Goal: Task Accomplishment & Management: Manage account settings

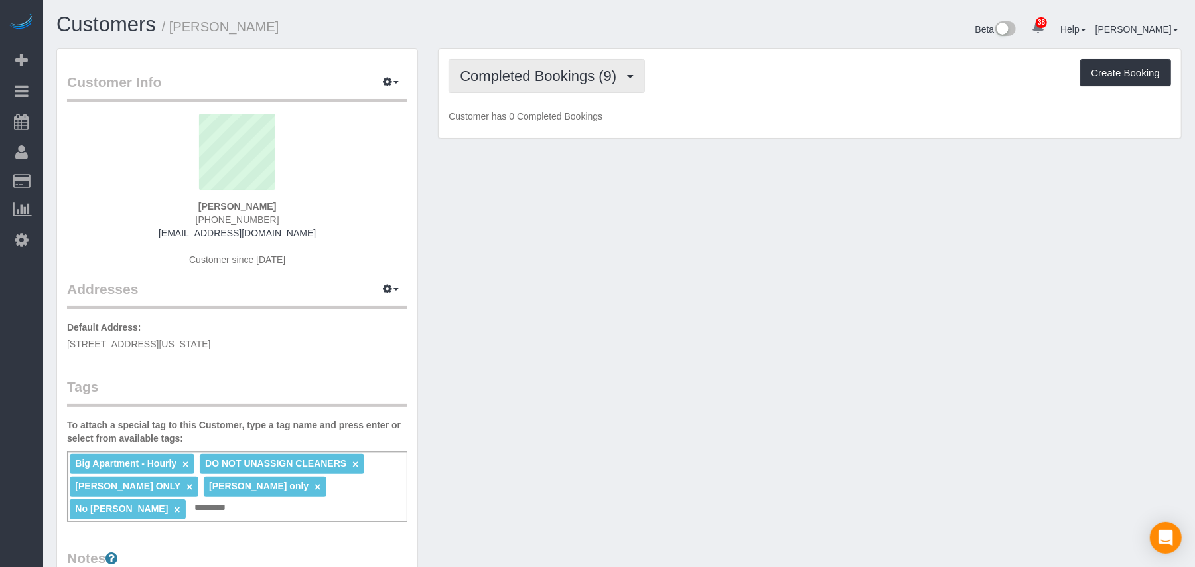
click at [504, 89] on button "Completed Bookings (9)" at bounding box center [547, 76] width 196 height 34
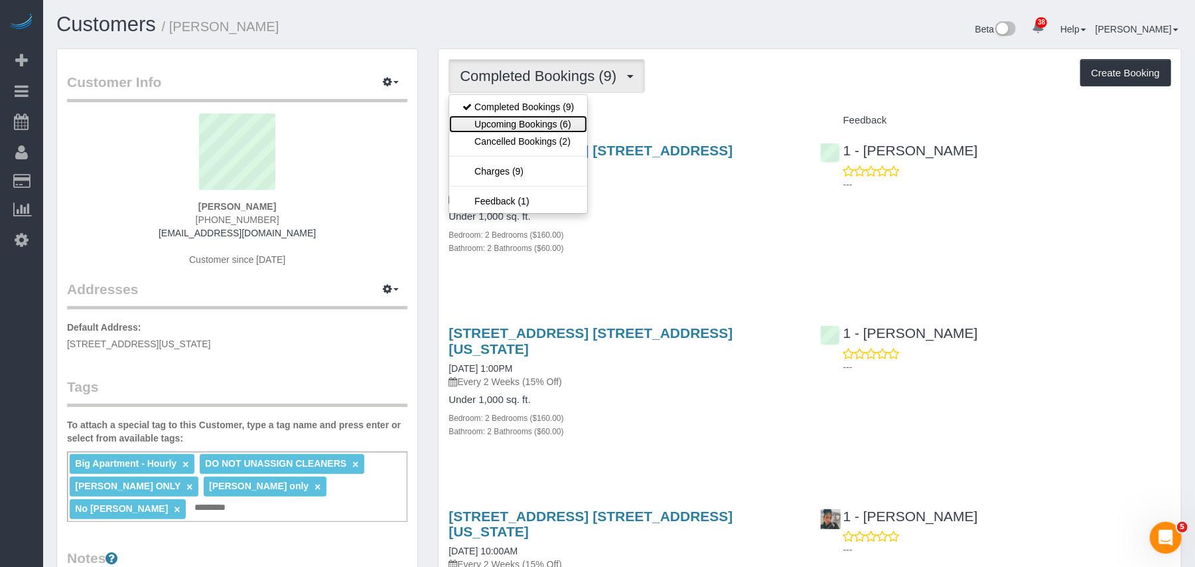
click at [514, 122] on link "Upcoming Bookings (6)" at bounding box center [518, 123] width 138 height 17
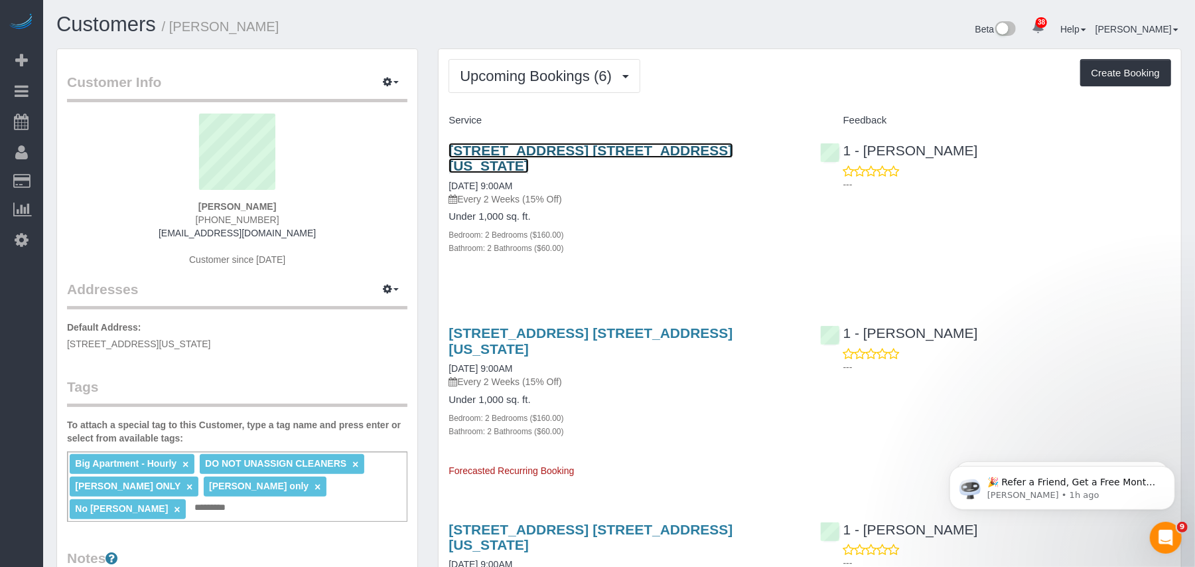
click at [523, 147] on link "[STREET_ADDRESS] [STREET_ADDRESS][US_STATE]" at bounding box center [591, 158] width 284 height 31
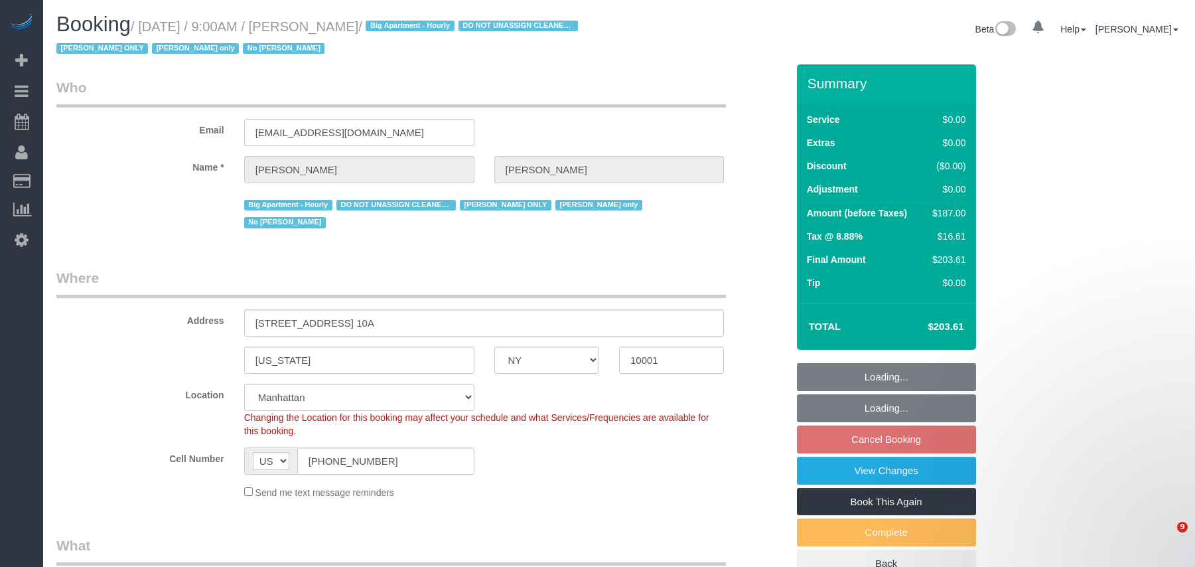
select select "NY"
select select "2"
select select "string:stripe-pm_1RRmor4VGloSiKo75q03orw4"
select select "number:89"
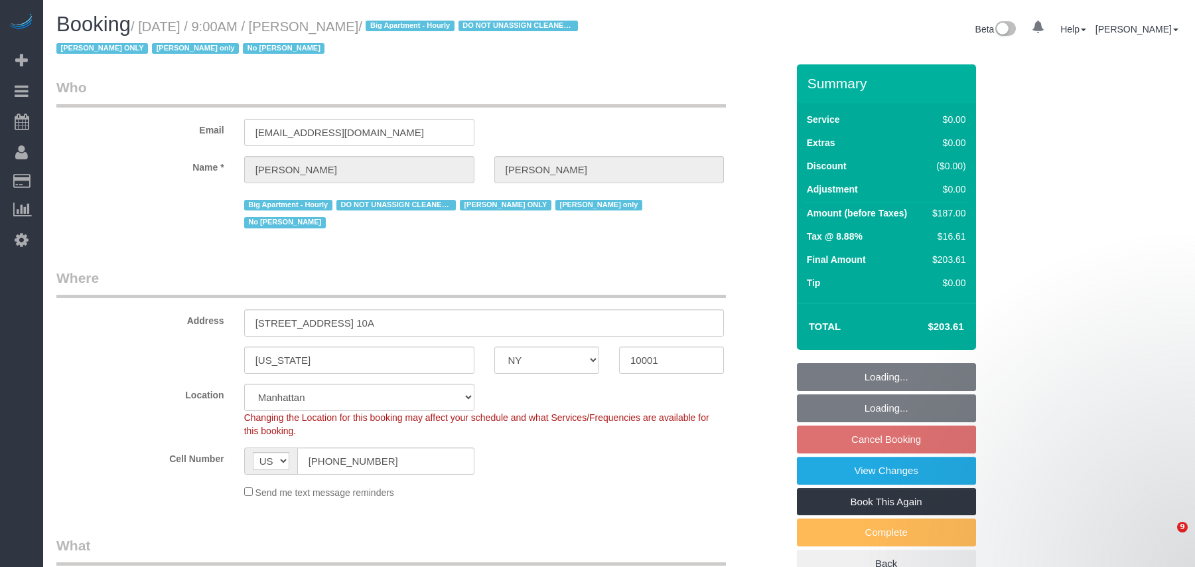
select select "number:73"
select select "number:15"
select select "number:5"
select select "spot2"
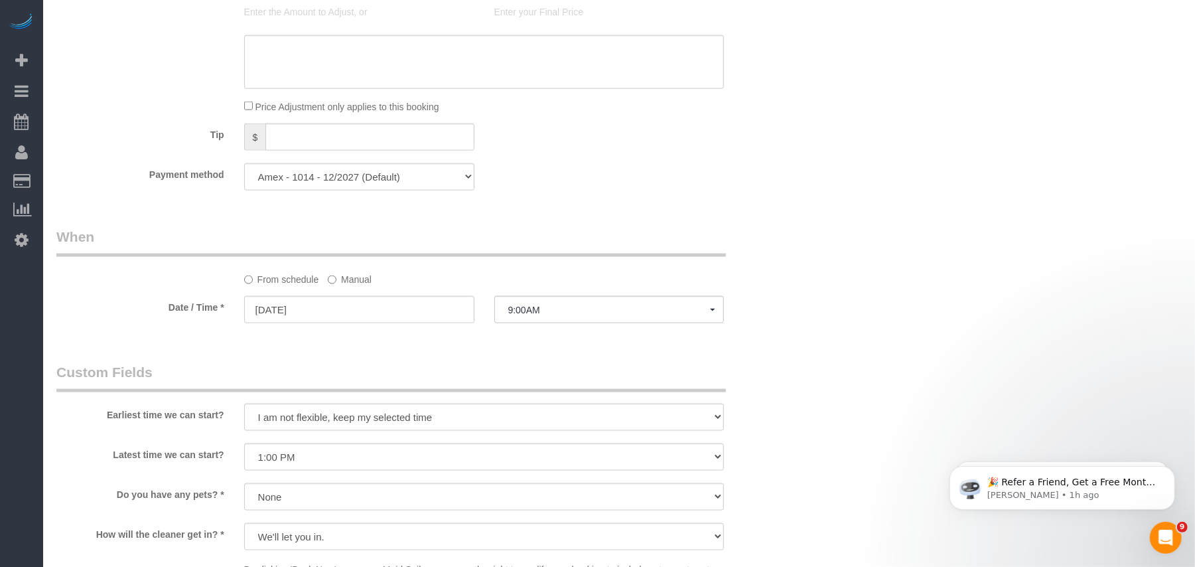
scroll to position [1327, 0]
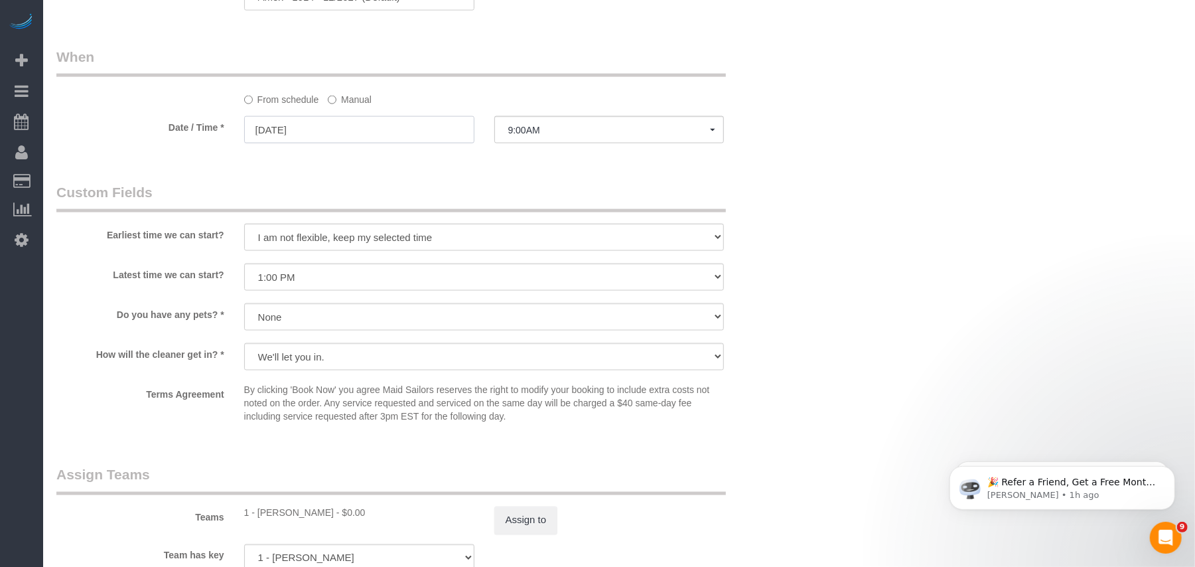
click at [362, 126] on input "10/13/2025" at bounding box center [359, 129] width 230 height 27
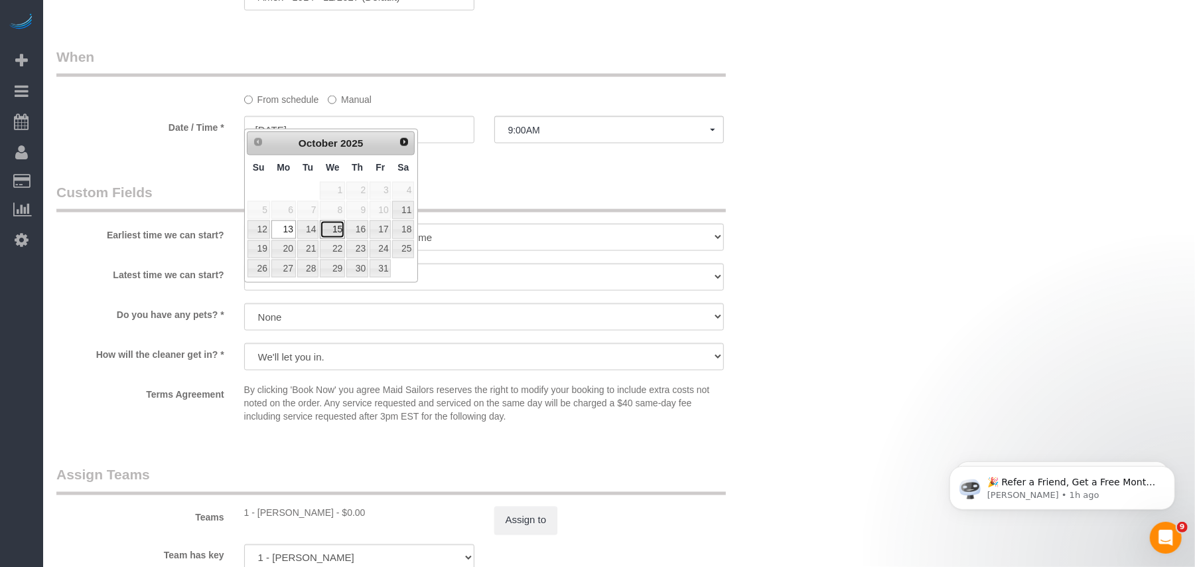
drag, startPoint x: 332, startPoint y: 232, endPoint x: 356, endPoint y: 210, distance: 31.5
click at [332, 232] on link "15" at bounding box center [332, 229] width 25 height 18
type input "10/15/2025"
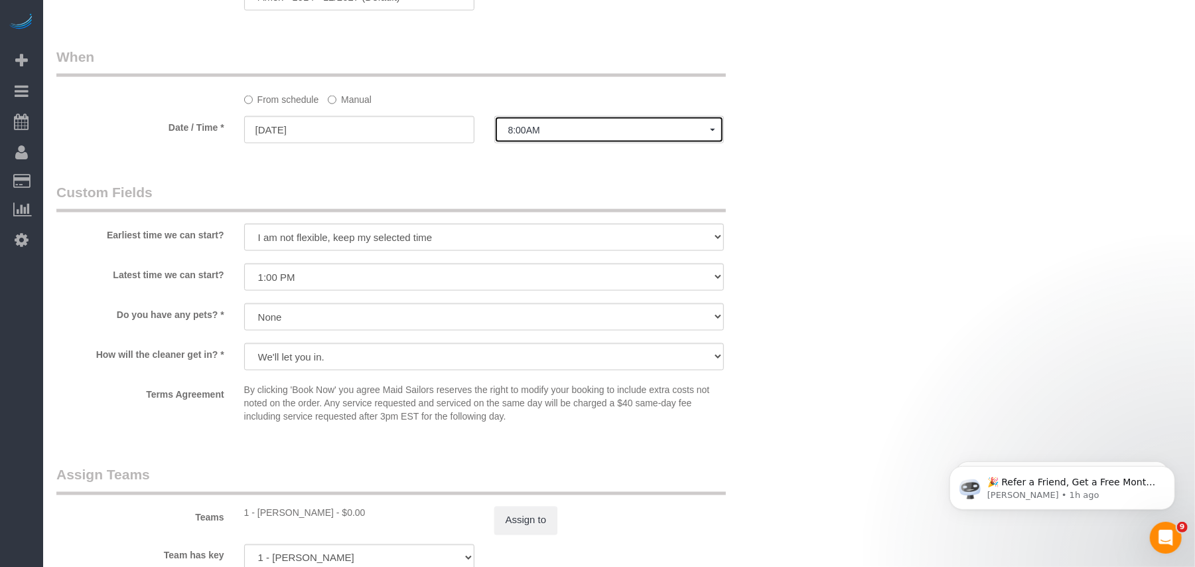
click at [521, 125] on span "8:00AM" at bounding box center [609, 130] width 202 height 11
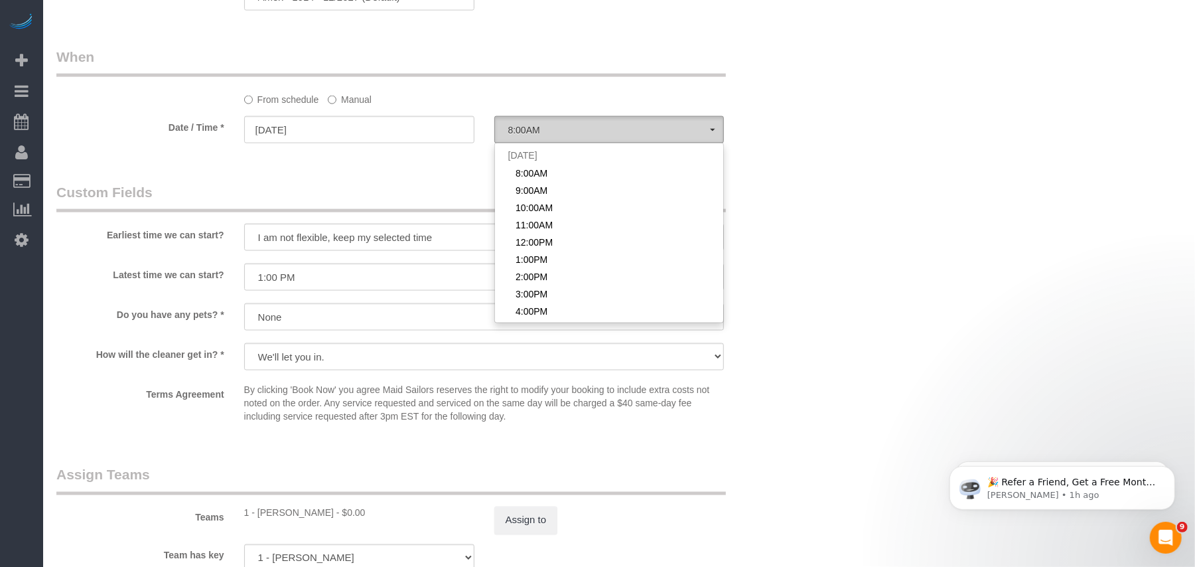
scroll to position [413, 0]
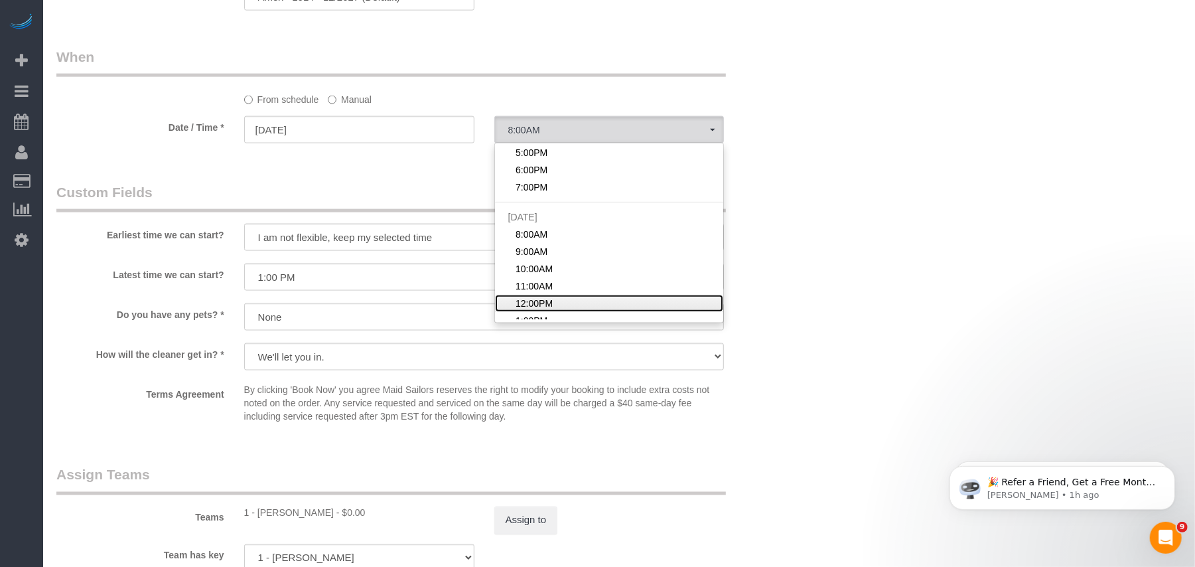
click at [536, 297] on span "12:00PM" at bounding box center [534, 303] width 37 height 13
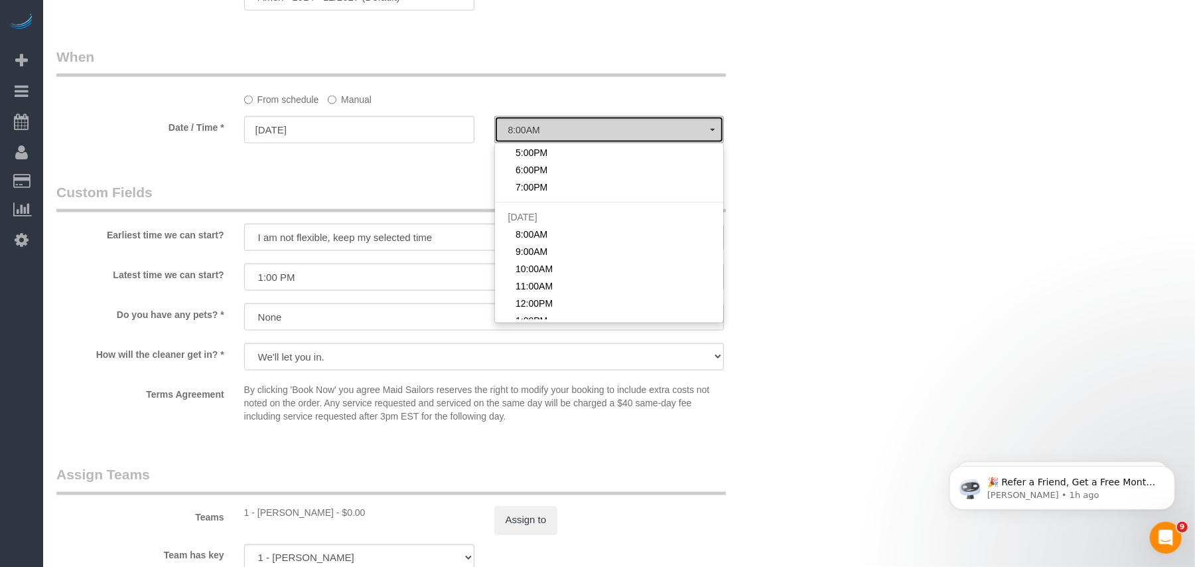
select select "spot29"
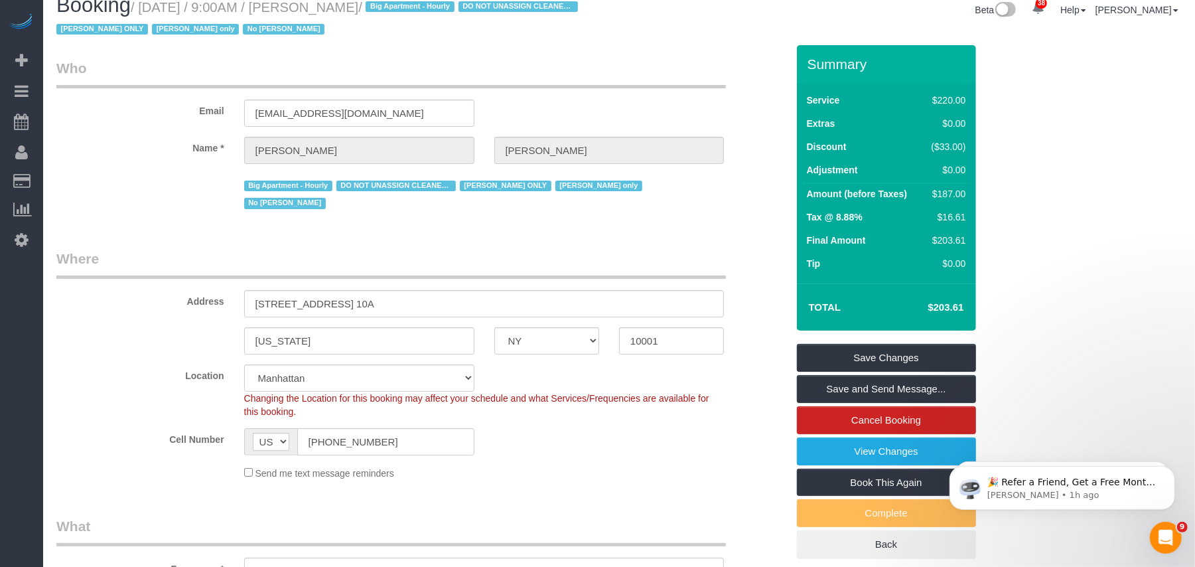
scroll to position [0, 0]
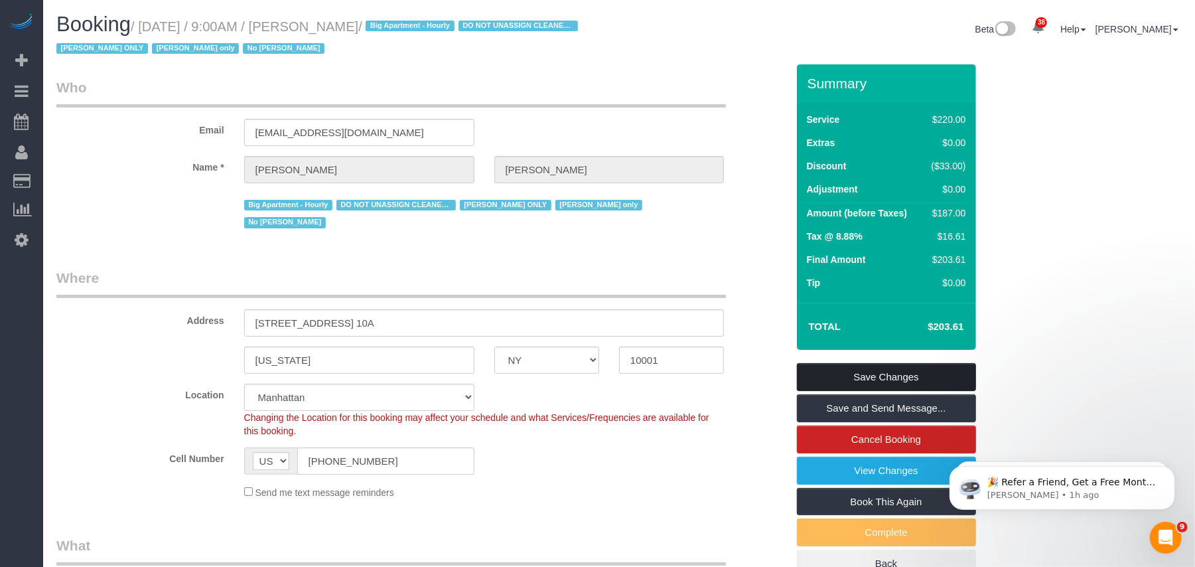
click at [879, 374] on link "Save Changes" at bounding box center [886, 377] width 179 height 28
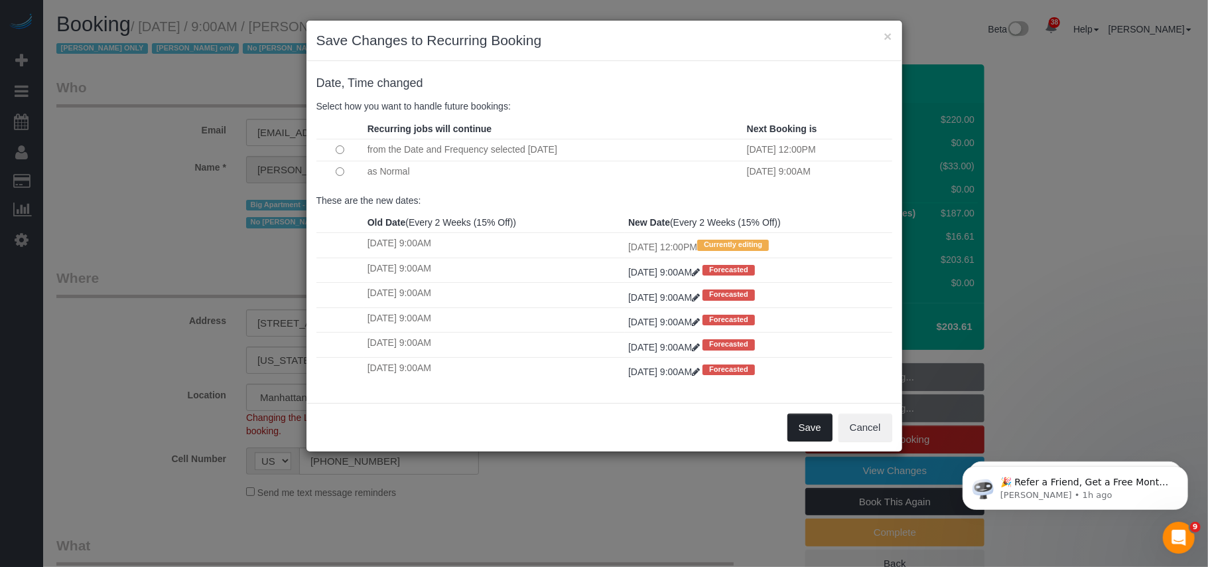
click at [816, 431] on button "Save" at bounding box center [810, 427] width 45 height 28
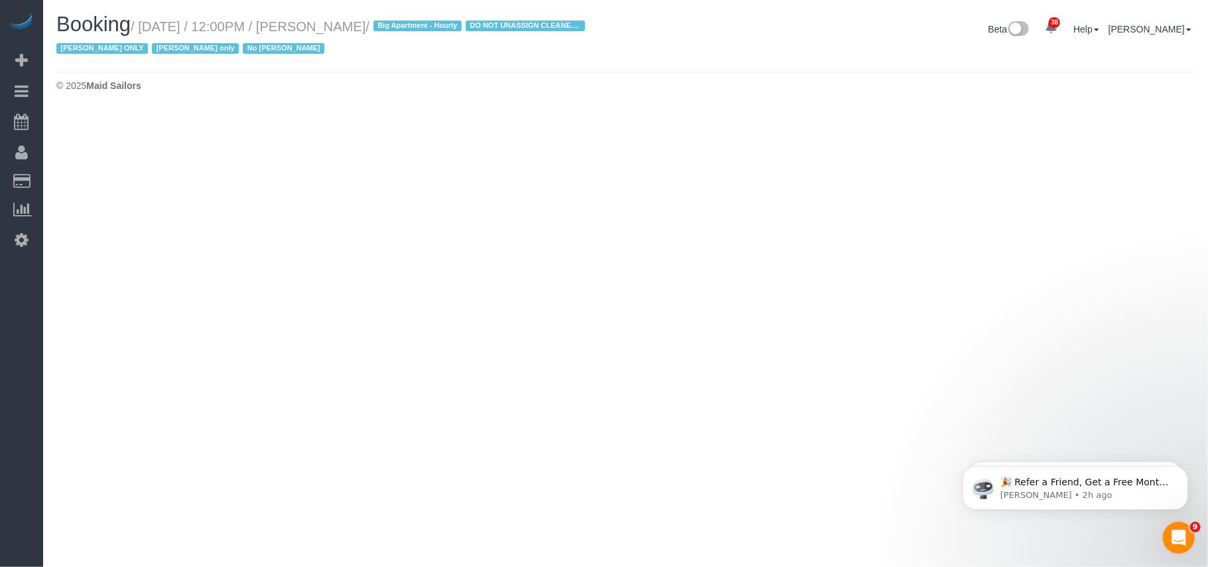
select select "NY"
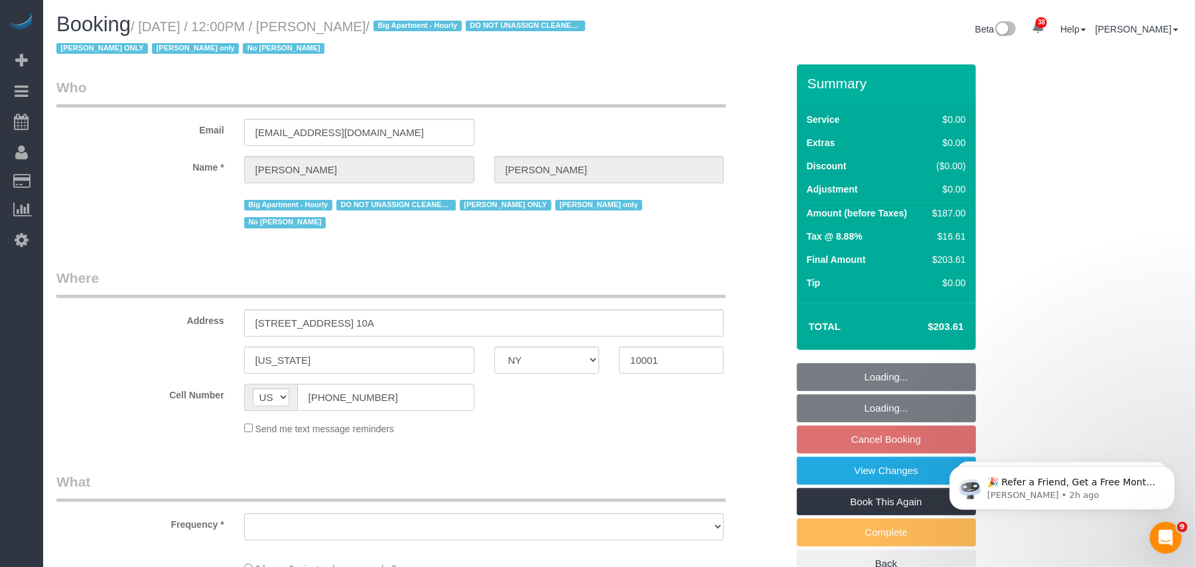
select select "string:stripe-pm_1RRmor4VGloSiKo75q03orw4"
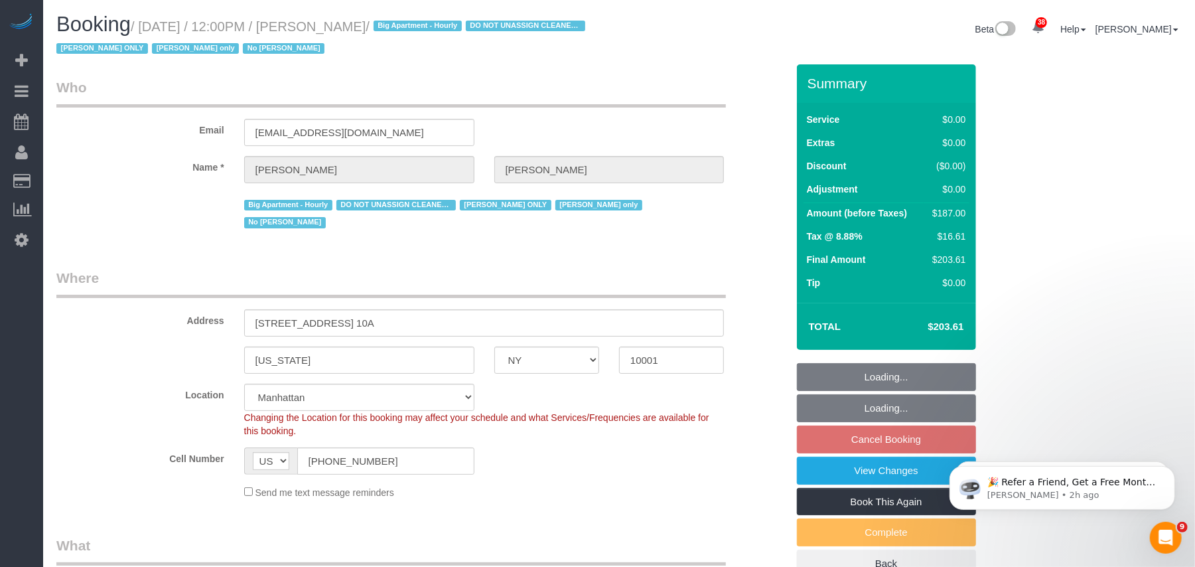
select select "spot64"
select select "object:4254"
select select "2"
select select "number:89"
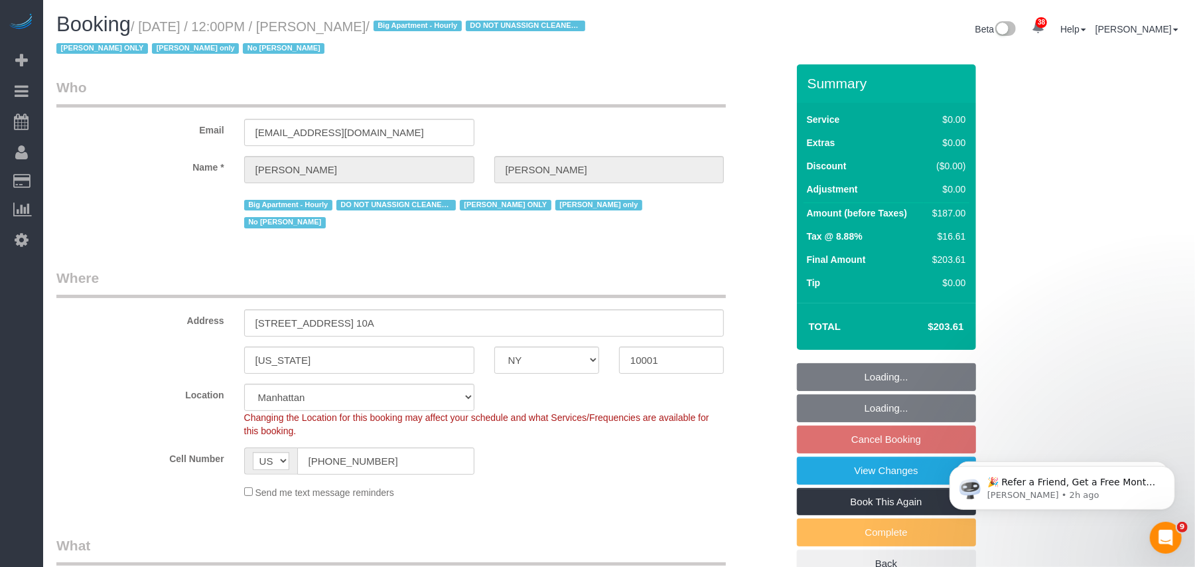
select select "number:73"
select select "number:15"
select select "number:5"
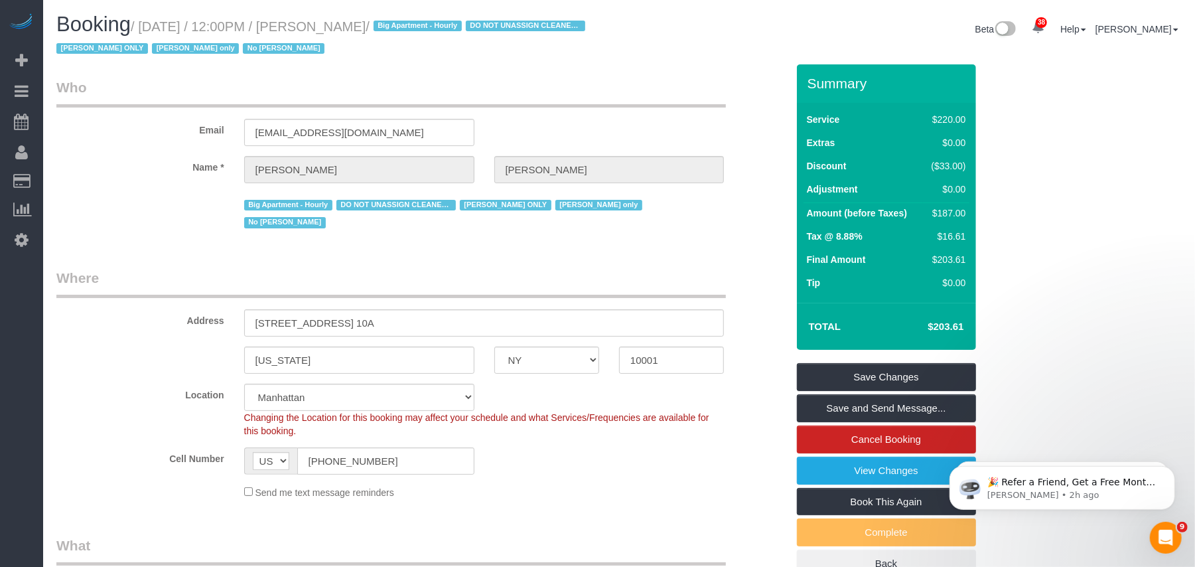
drag, startPoint x: 431, startPoint y: 25, endPoint x: 146, endPoint y: 33, distance: 284.8
click at [146, 33] on h1 "Booking / October 15, 2025 / 12:00PM / Cheryl-Rose Cruz / Big Apartment - Hourl…" at bounding box center [332, 35] width 553 height 45
copy small "October 15, 2025 / 12:00PM / Cheryl-Rose Cruz"
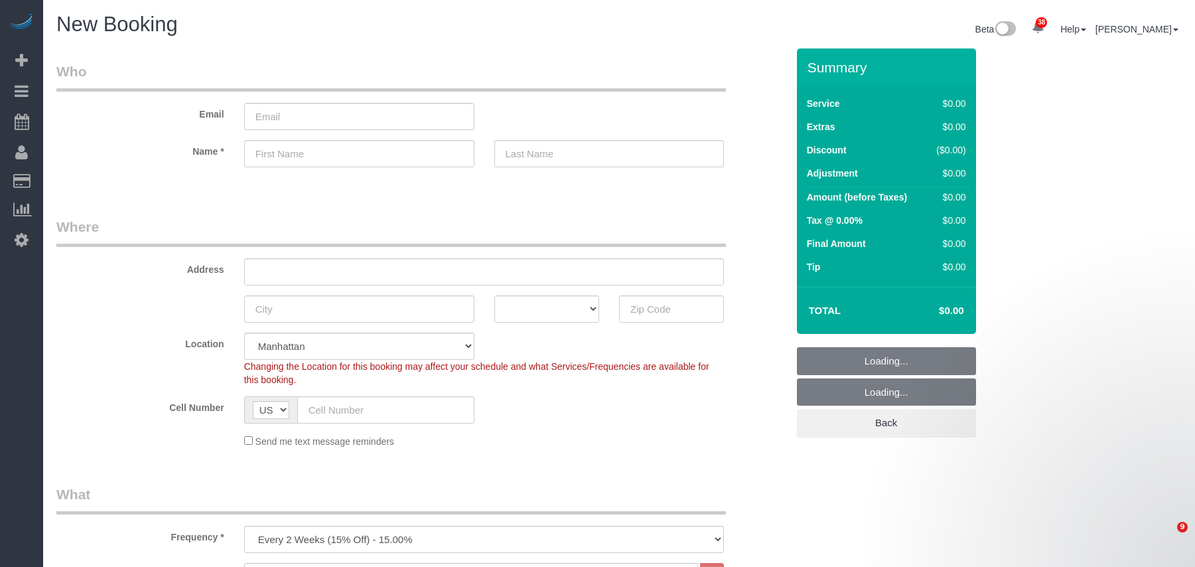
select select "number:89"
select select "number:90"
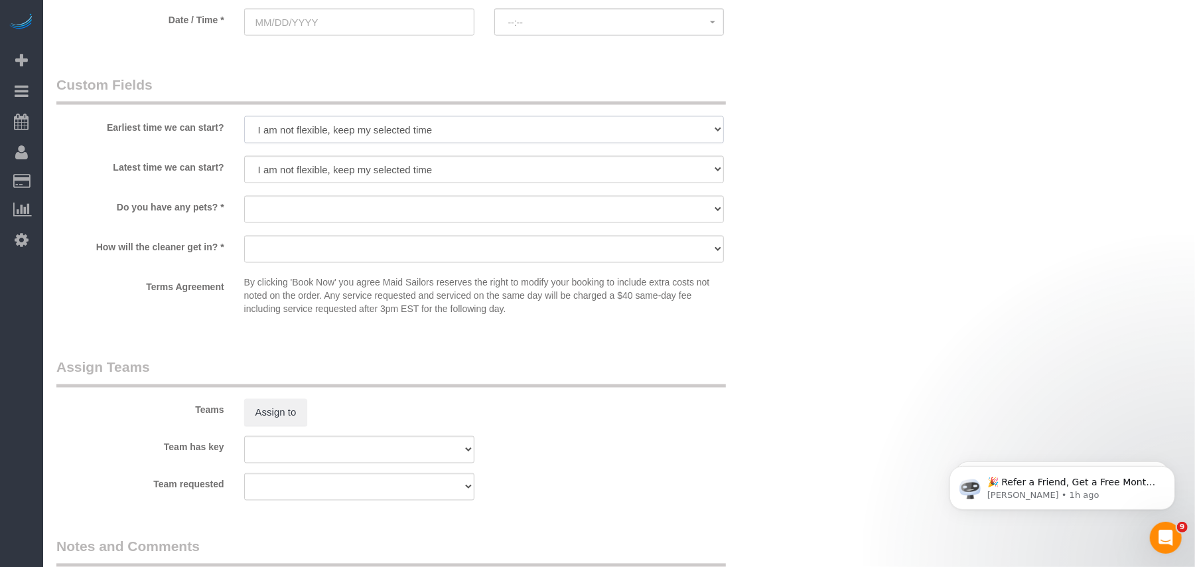
click at [319, 139] on select "I am not flexible, keep my selected time 8:00 AM 9:00 AM 10:00 AM 11:00 AM 12:0…" at bounding box center [484, 129] width 480 height 27
click at [146, 204] on label "Do you have any pets? *" at bounding box center [140, 205] width 188 height 18
click at [273, 213] on select "Dog Cat None" at bounding box center [484, 209] width 480 height 27
select select "number:15"
click at [244, 196] on select "Dog Cat None" at bounding box center [484, 209] width 480 height 27
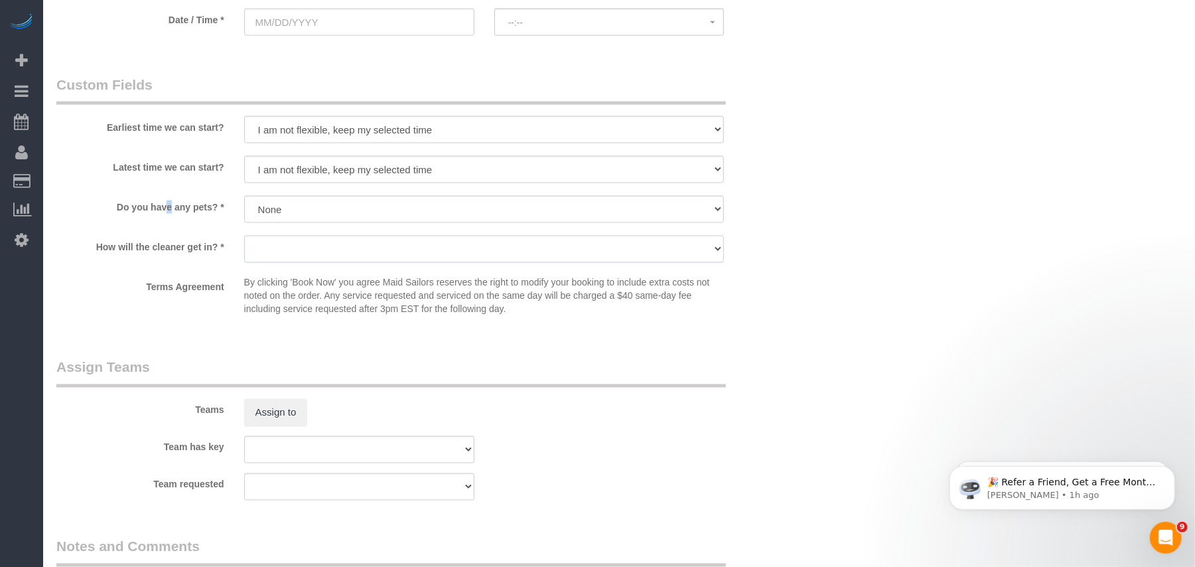
click at [301, 243] on select "We'll let you in. Doorman/Front Desk has the key. Other (Provide details)" at bounding box center [484, 249] width 480 height 27
select select "number:5"
click at [244, 236] on select "We'll let you in. Doorman/Front Desk has the key. Other (Provide details)" at bounding box center [484, 249] width 480 height 27
click at [173, 314] on div "Terms Agreement By clicking 'Book Now' you agree Maid Sailors reserves the righ…" at bounding box center [421, 298] width 750 height 46
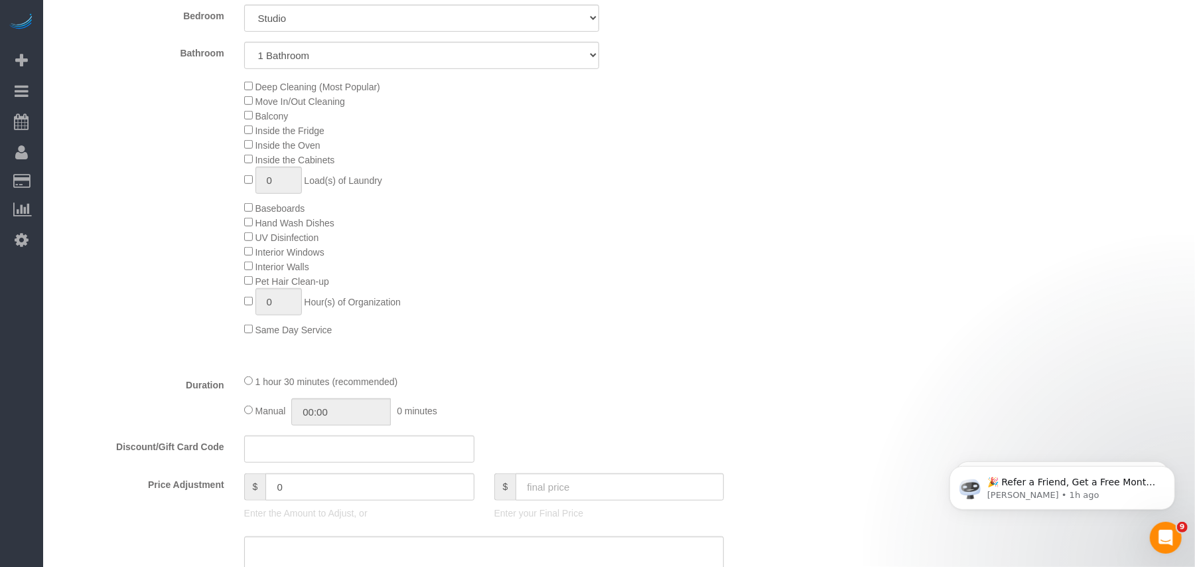
scroll to position [495, 0]
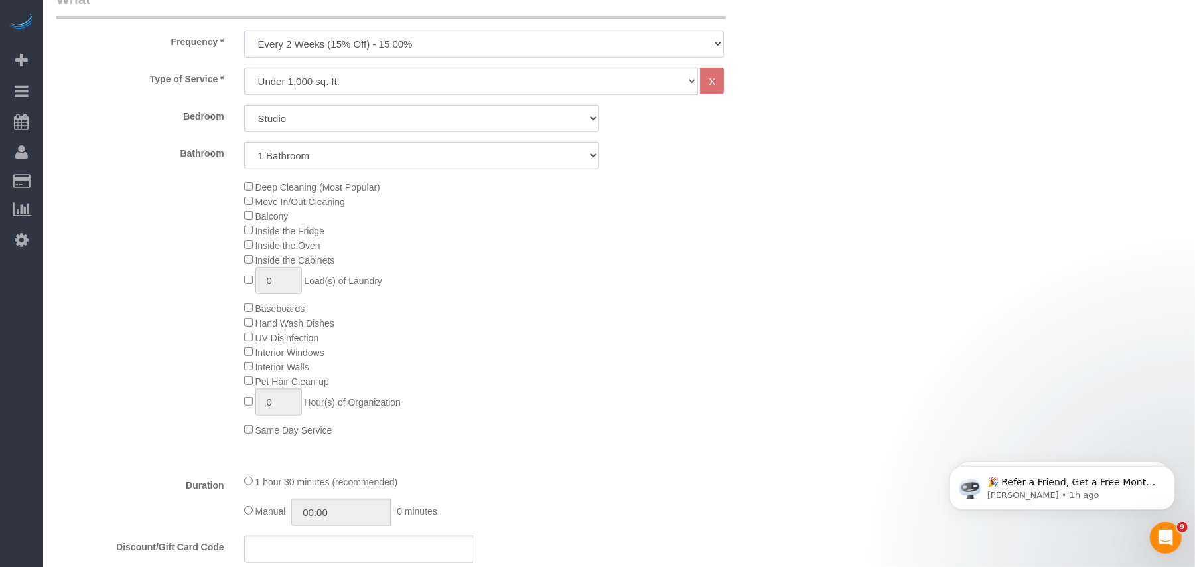
click at [301, 48] on select "One Time Weekly (20% Off) - 20.00% Every 2 Weeks (15% Off) - 15.00% Every 4 Wee…" at bounding box center [484, 44] width 480 height 27
select select "object:2487"
click at [244, 31] on select "One Time Weekly (20% Off) - 20.00% Every 2 Weeks (15% Off) - 15.00% Every 4 Wee…" at bounding box center [484, 44] width 480 height 27
click at [296, 123] on select "Studio 1 Bedroom 2 Bedrooms 3 Bedrooms" at bounding box center [421, 118] width 355 height 27
select select "2"
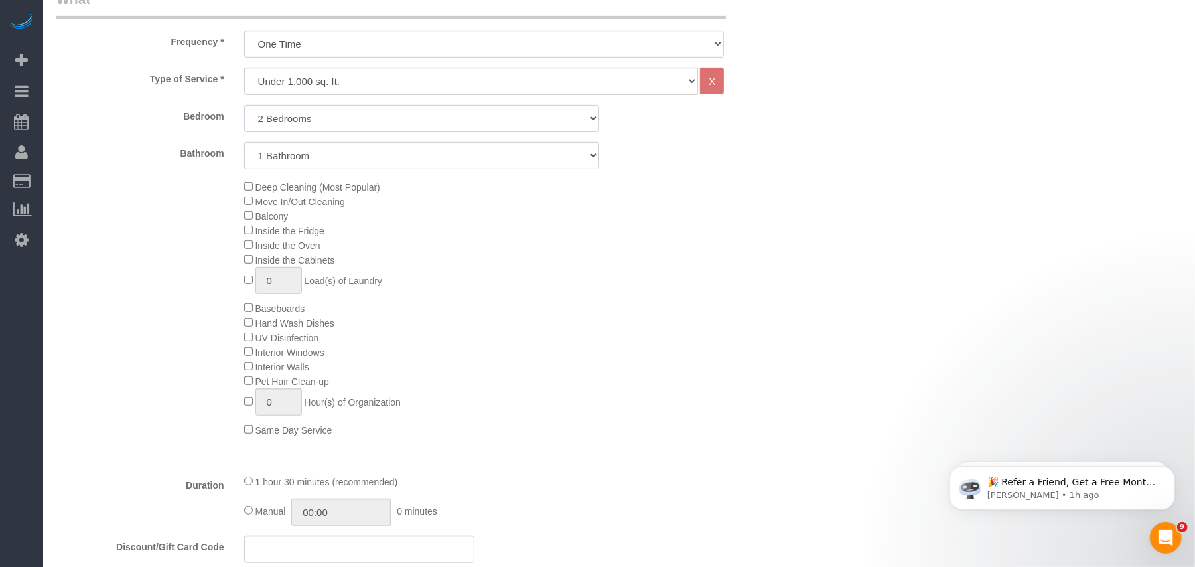
click at [244, 105] on select "Studio 1 Bedroom 2 Bedrooms 3 Bedrooms" at bounding box center [421, 118] width 355 height 27
click at [101, 227] on div "Deep Cleaning (Most Popular) Move In/Out Cleaning Balcony Inside the Fridge Ins…" at bounding box center [421, 307] width 750 height 257
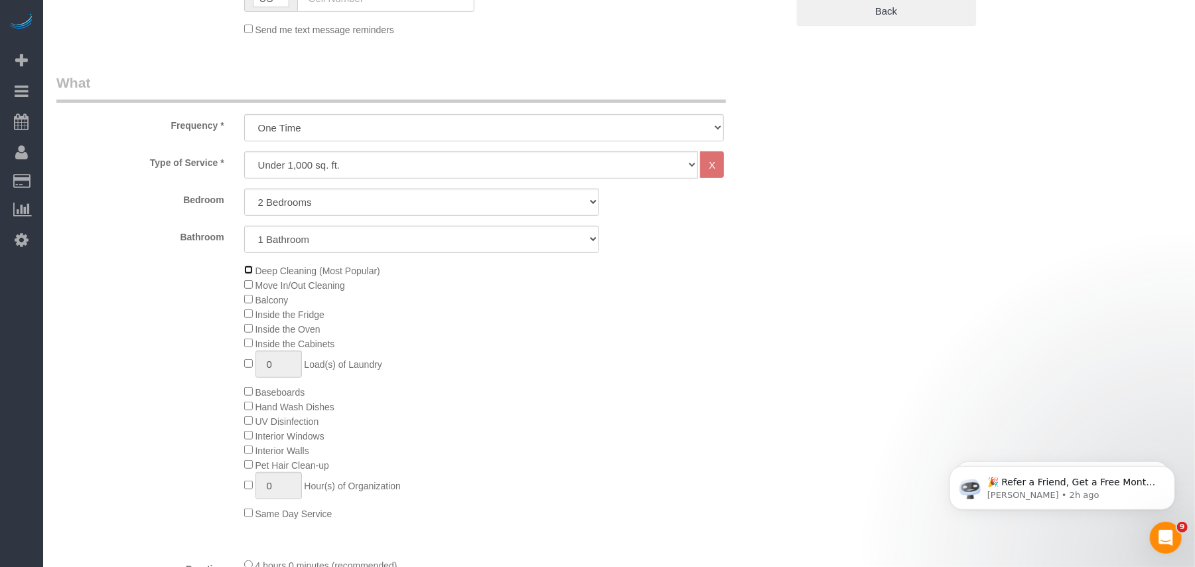
scroll to position [442, 0]
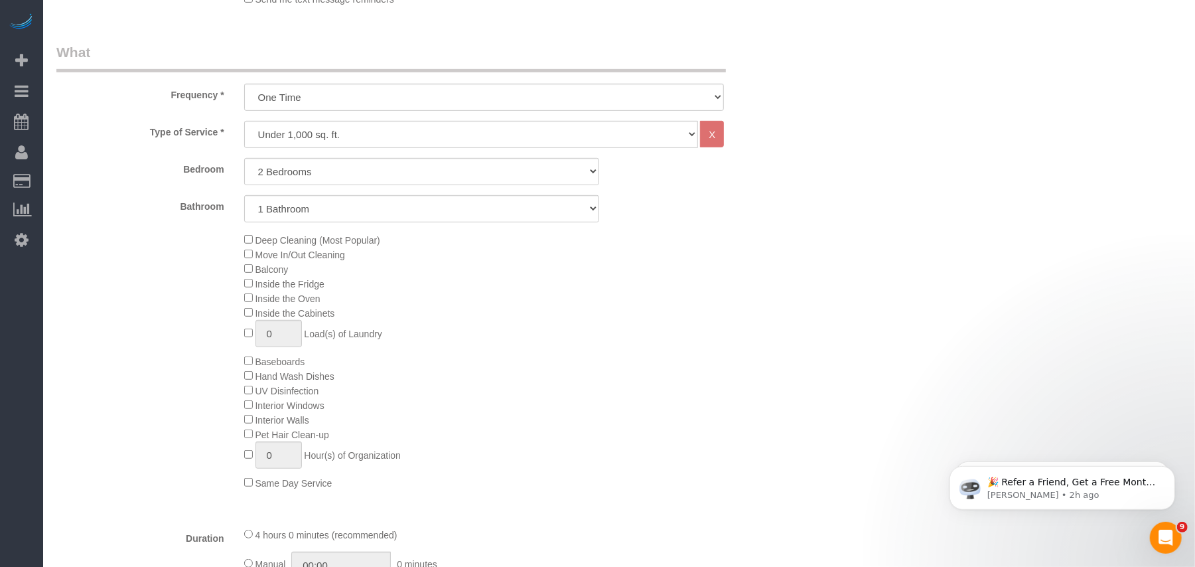
click at [610, 301] on div "Deep Cleaning (Most Popular) Move In/Out Cleaning Balcony Inside the Fridge Ins…" at bounding box center [515, 360] width 563 height 257
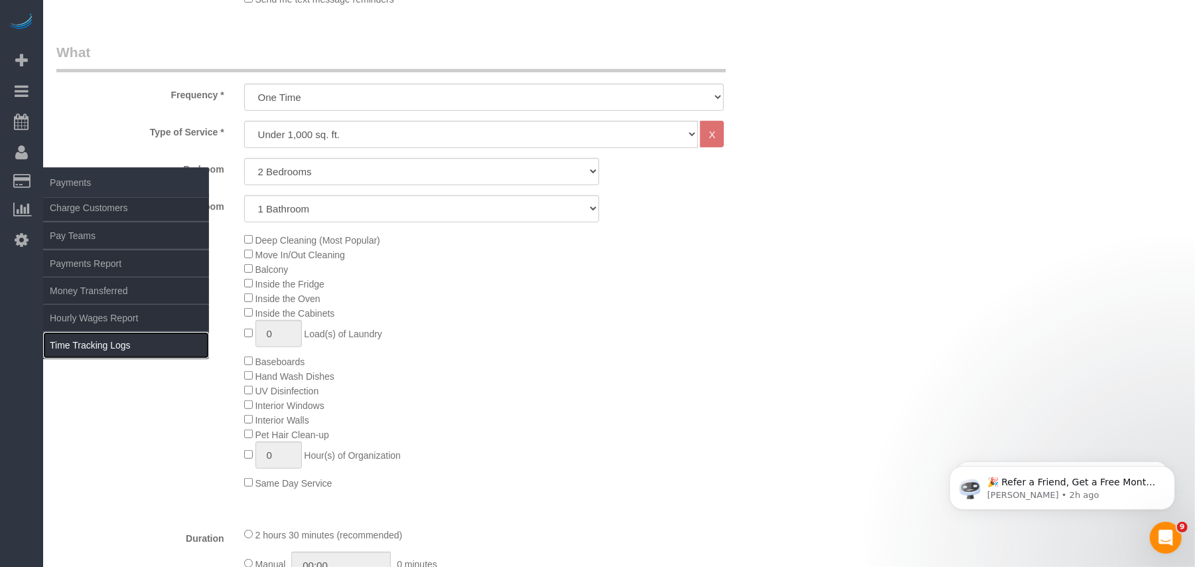
click at [88, 340] on link "Time Tracking Logs" at bounding box center [126, 345] width 166 height 27
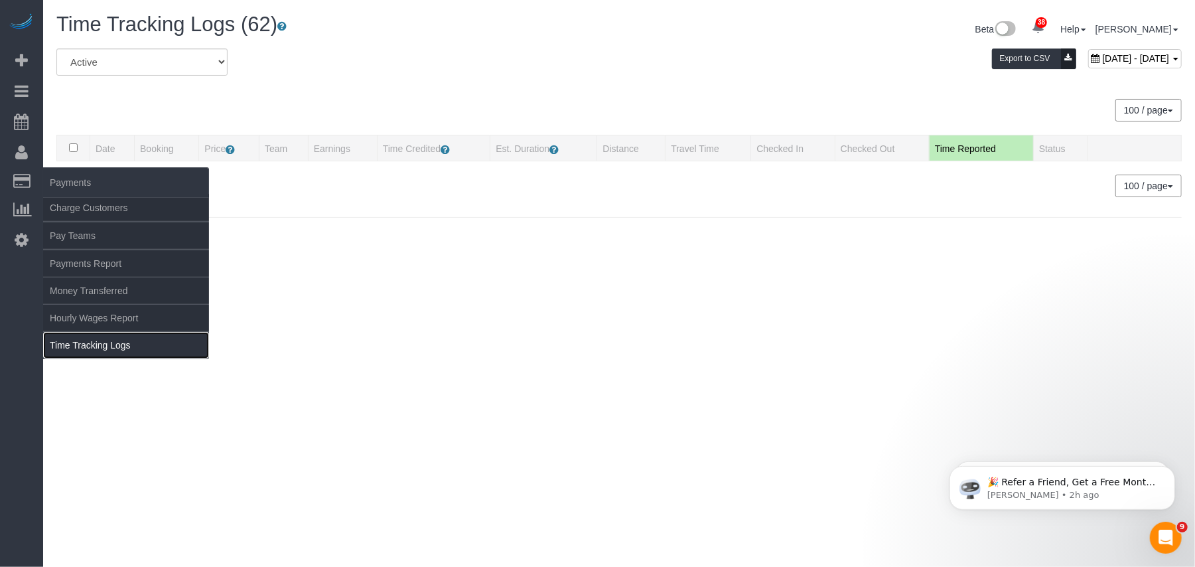
scroll to position [0, 0]
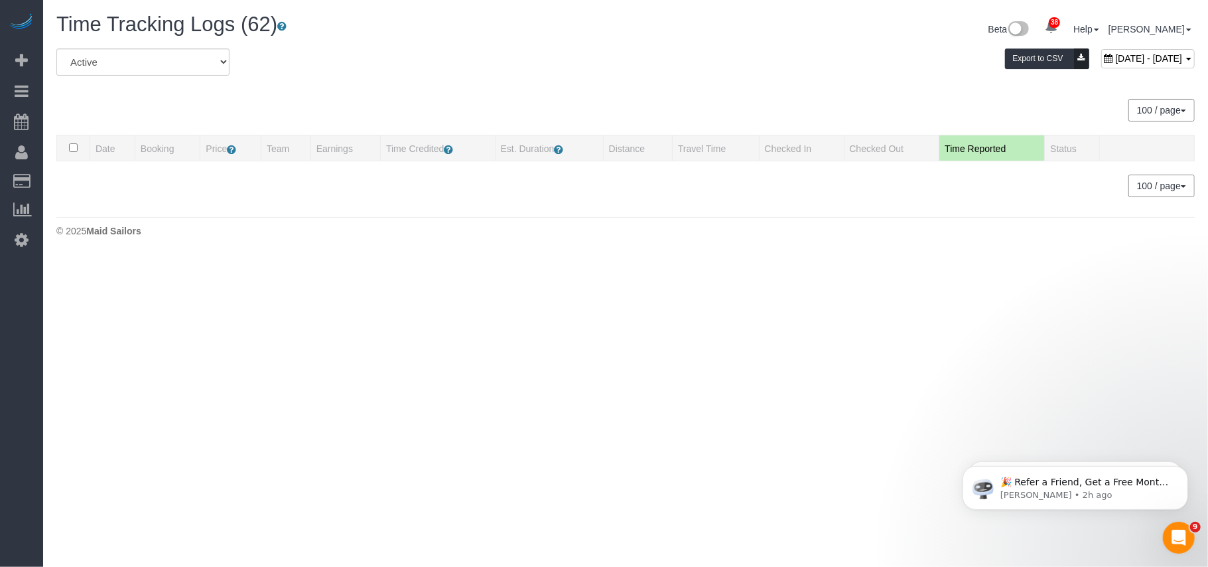
click at [348, 93] on div "All Active Archived October 10, 2025 - October 10, 2025 Export to CSV 100 / pag…" at bounding box center [625, 122] width 1139 height 149
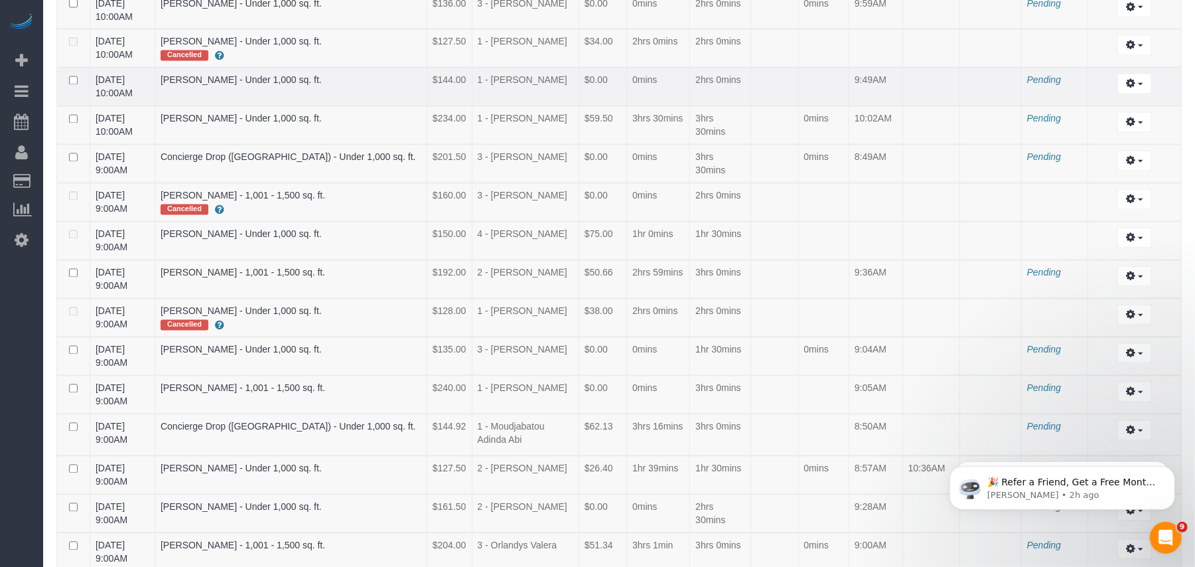
scroll to position [2106, 0]
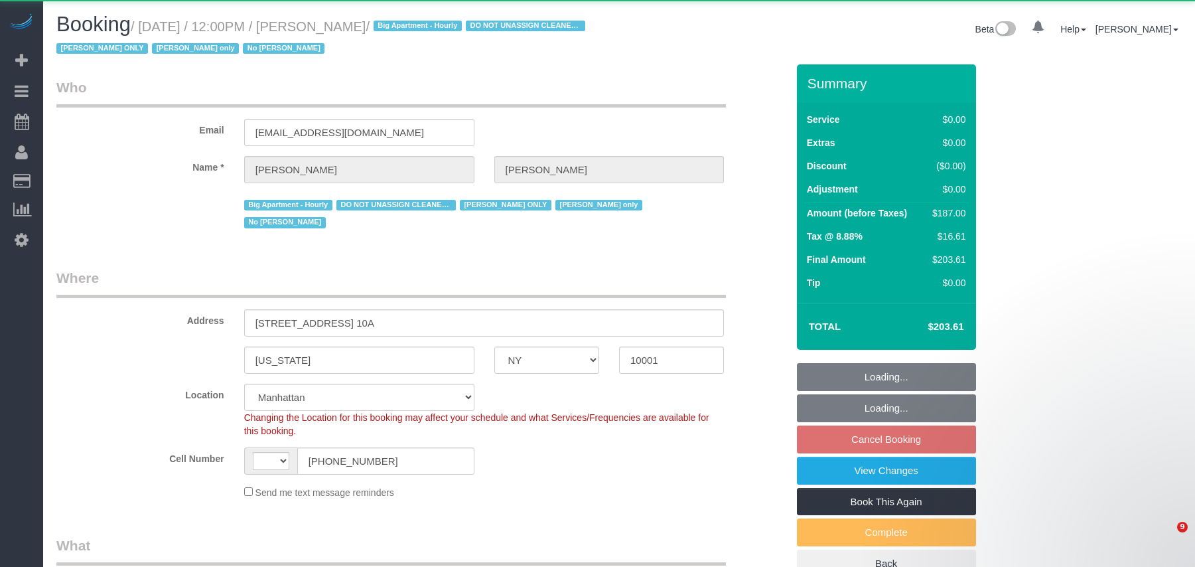
select select "NY"
select select "2"
select select "object:618"
select select "spot5"
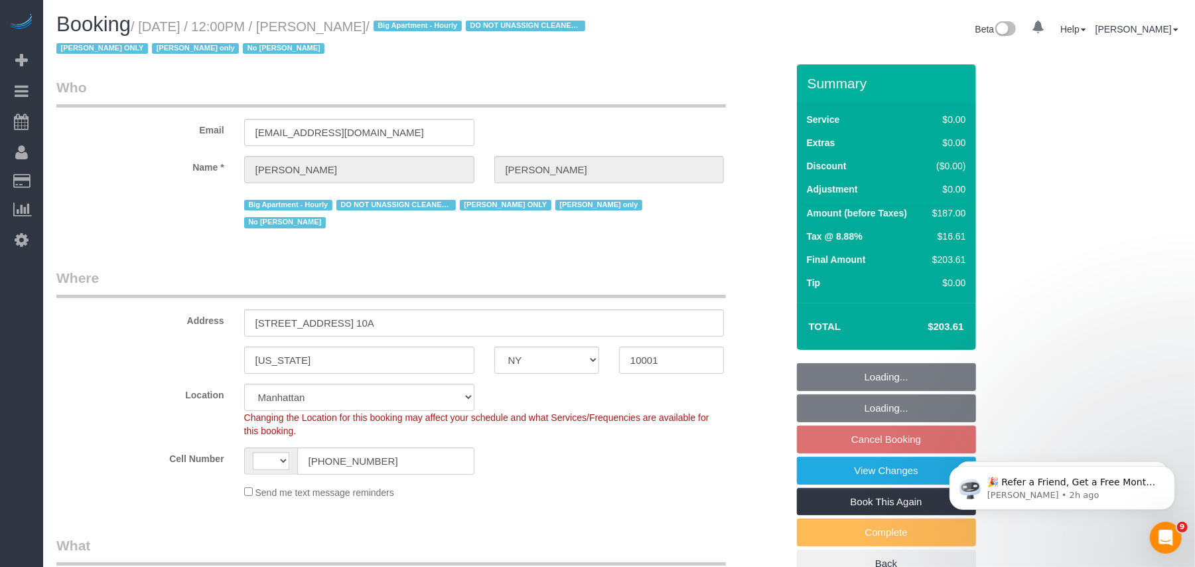
select select "string:stripe-pm_1RRmor4VGloSiKo75q03orw4"
select select "2"
select select "number:89"
select select "number:73"
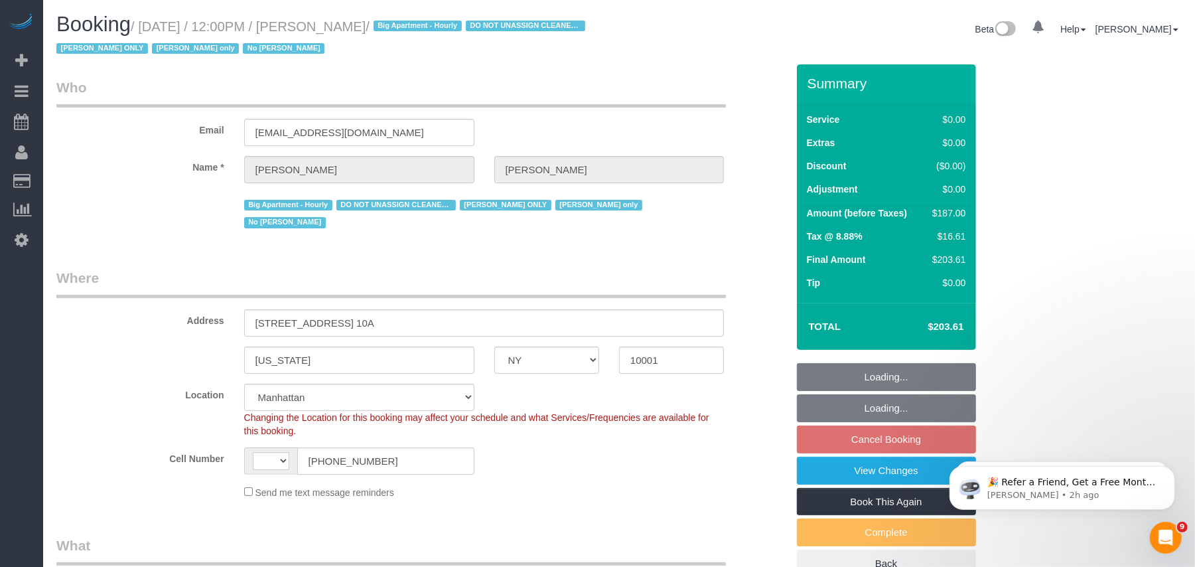
select select "number:15"
select select "number:5"
select select "string:US"
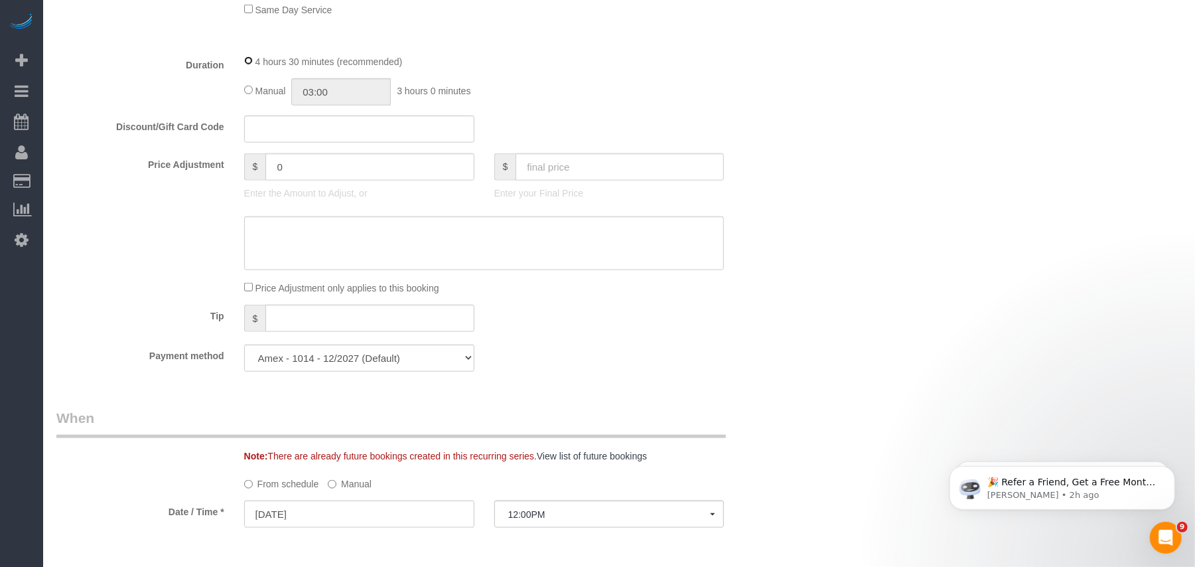
scroll to position [1150, 0]
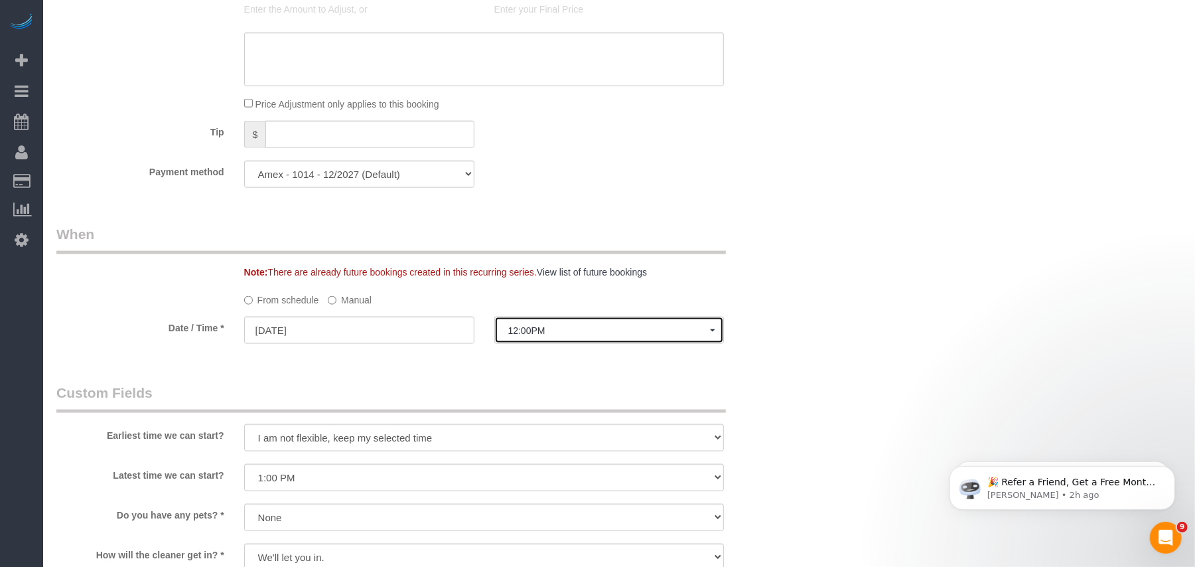
click at [583, 325] on span "12:00PM" at bounding box center [609, 330] width 202 height 11
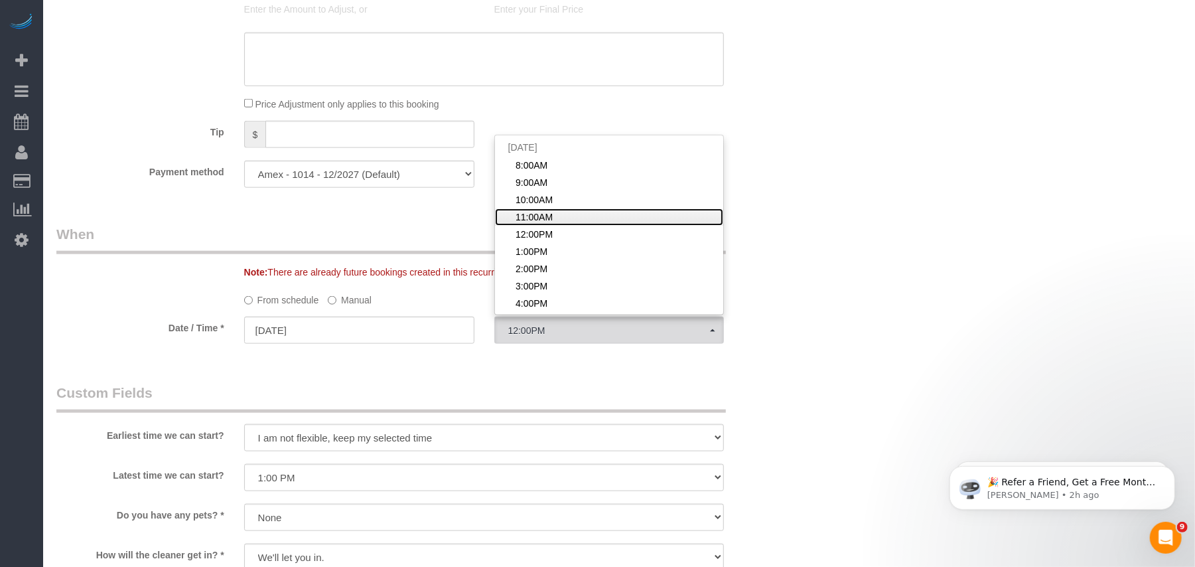
click at [521, 210] on span "11:00AM" at bounding box center [534, 216] width 37 height 13
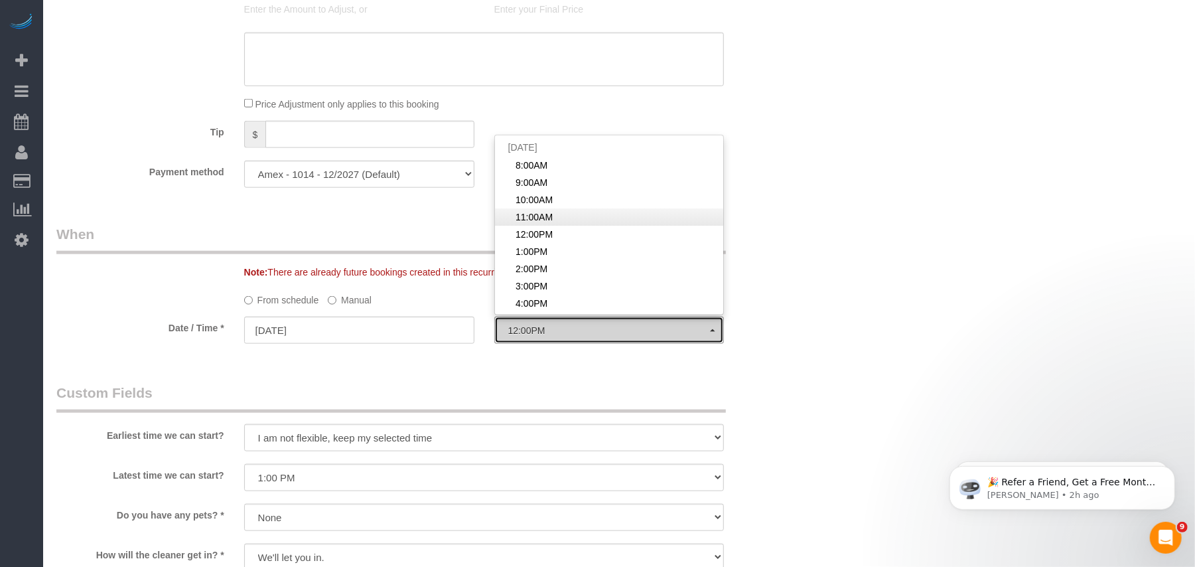
select select "spot62"
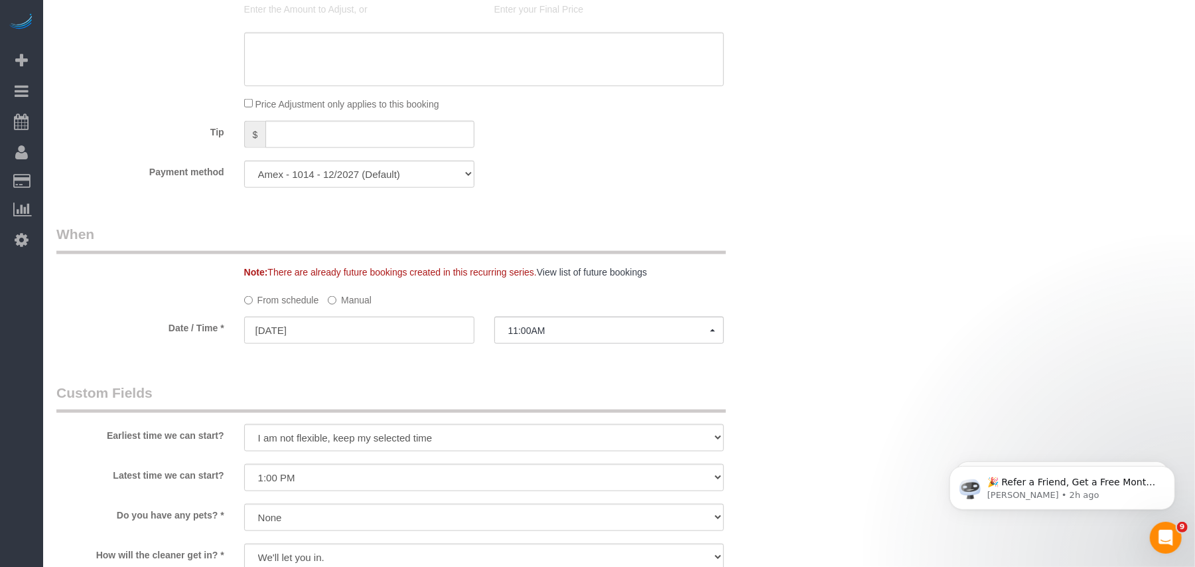
click at [495, 356] on div "Who Email cheruntalan@gmail.com Name * Cheryl-Rose Cruz Big Apartment - Hourly …" at bounding box center [421, 51] width 750 height 2275
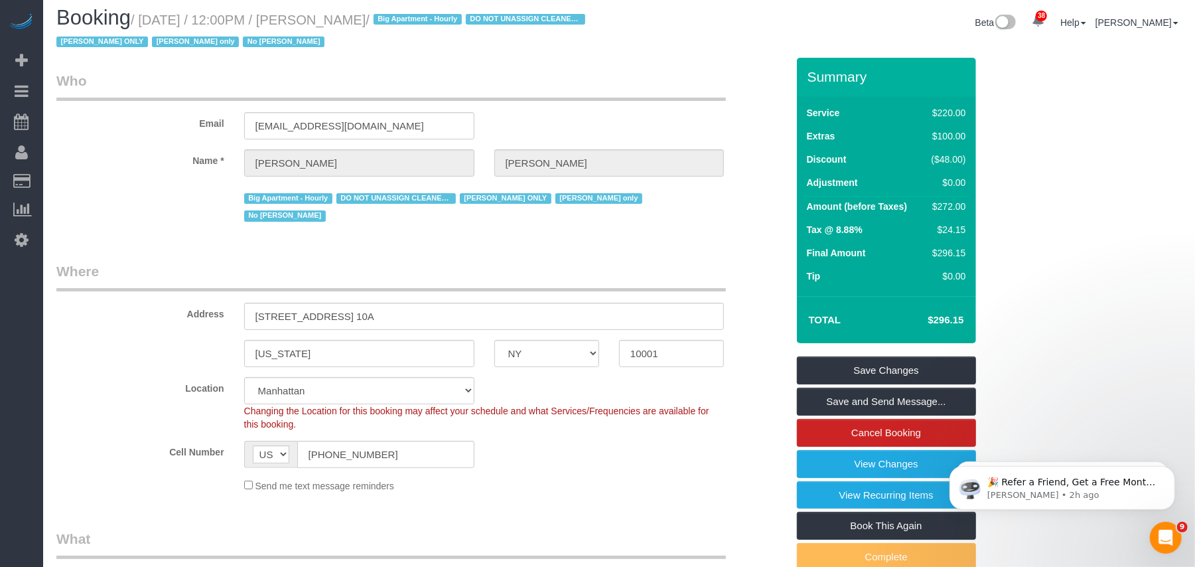
scroll to position [0, 0]
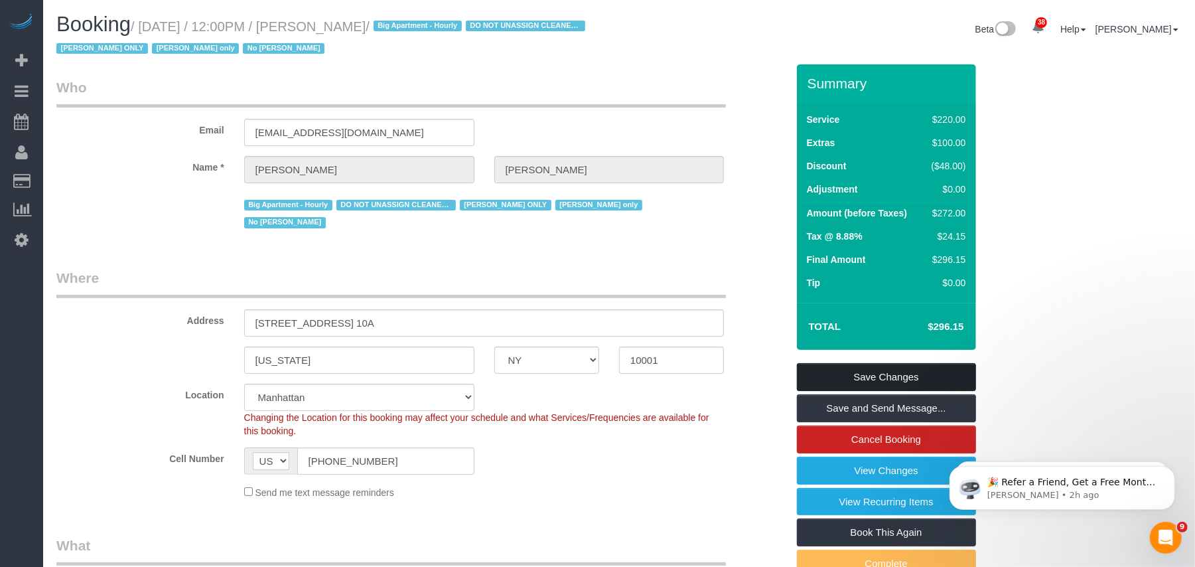
click at [860, 368] on link "Save Changes" at bounding box center [886, 377] width 179 height 28
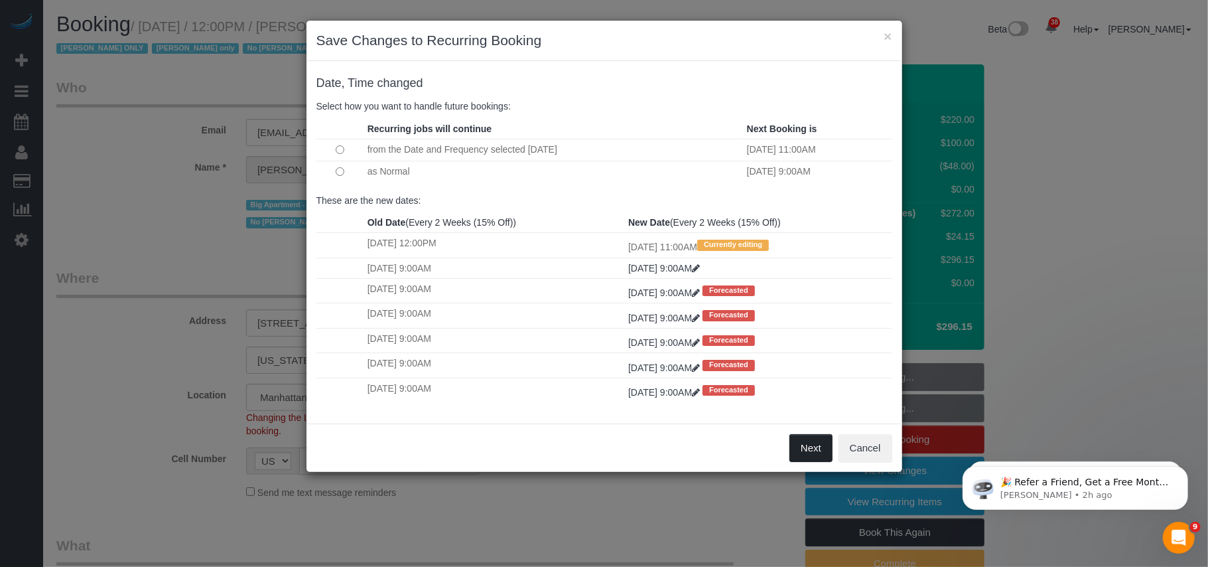
click at [808, 461] on button "Next" at bounding box center [811, 448] width 43 height 28
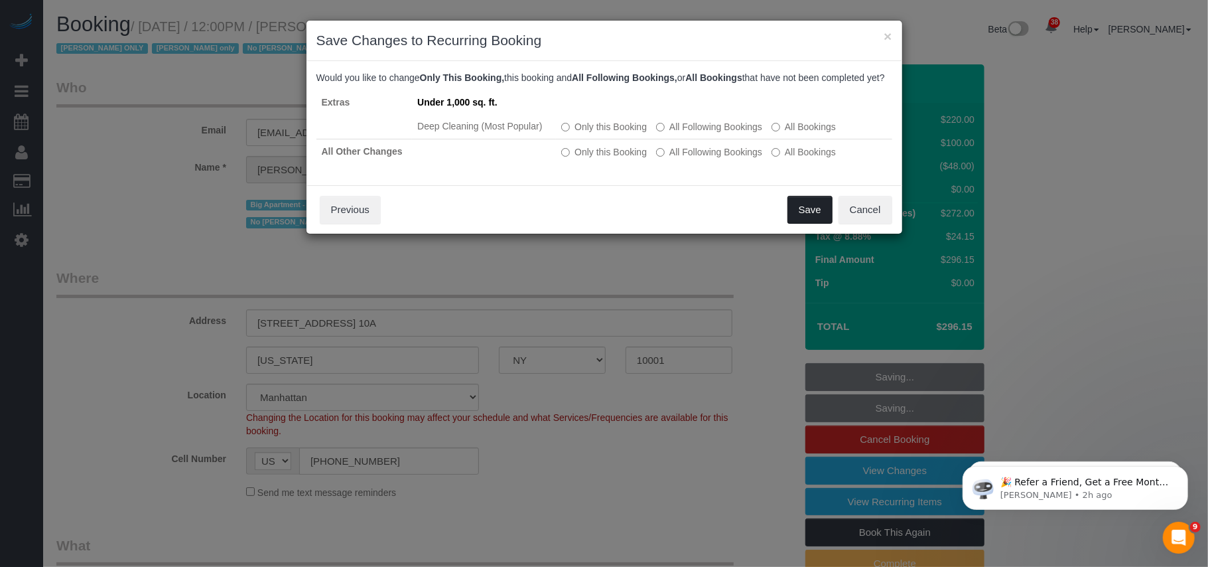
click at [804, 224] on button "Save" at bounding box center [810, 210] width 45 height 28
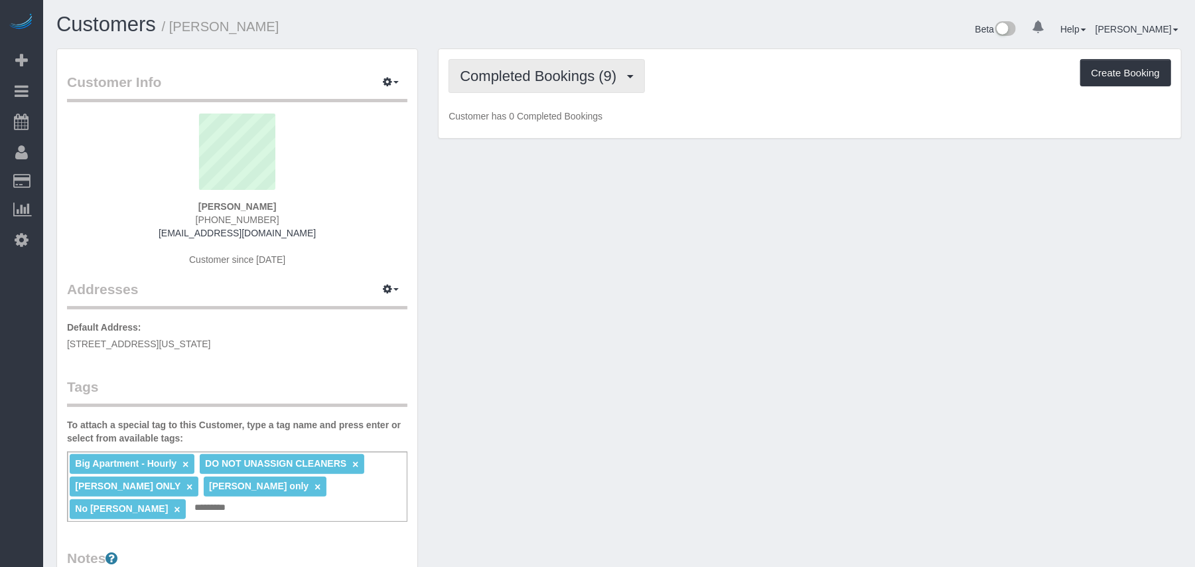
click at [624, 88] on button "Completed Bookings (9)" at bounding box center [547, 76] width 196 height 34
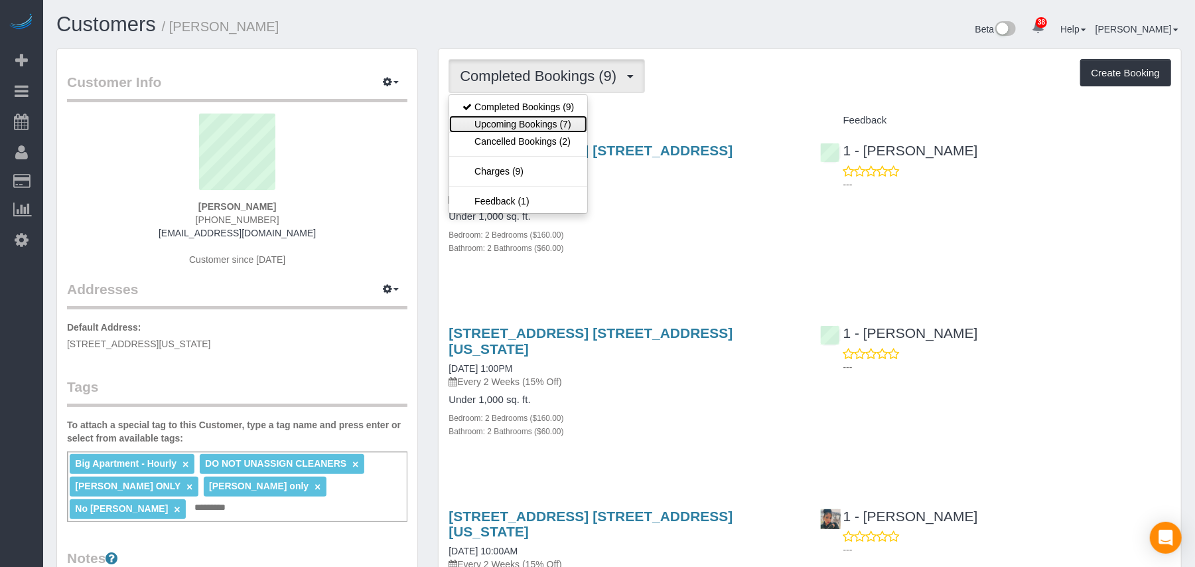
click at [577, 120] on link "Upcoming Bookings (7)" at bounding box center [518, 123] width 138 height 17
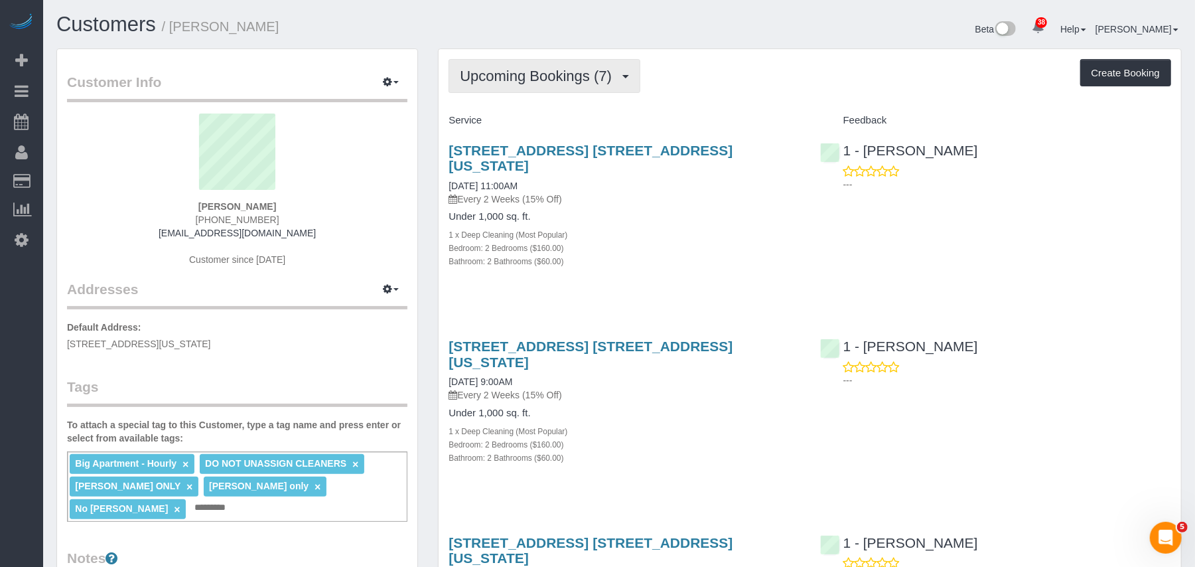
drag, startPoint x: 582, startPoint y: 77, endPoint x: 583, endPoint y: 89, distance: 12.0
click at [583, 77] on span "Upcoming Bookings (7)" at bounding box center [539, 76] width 159 height 17
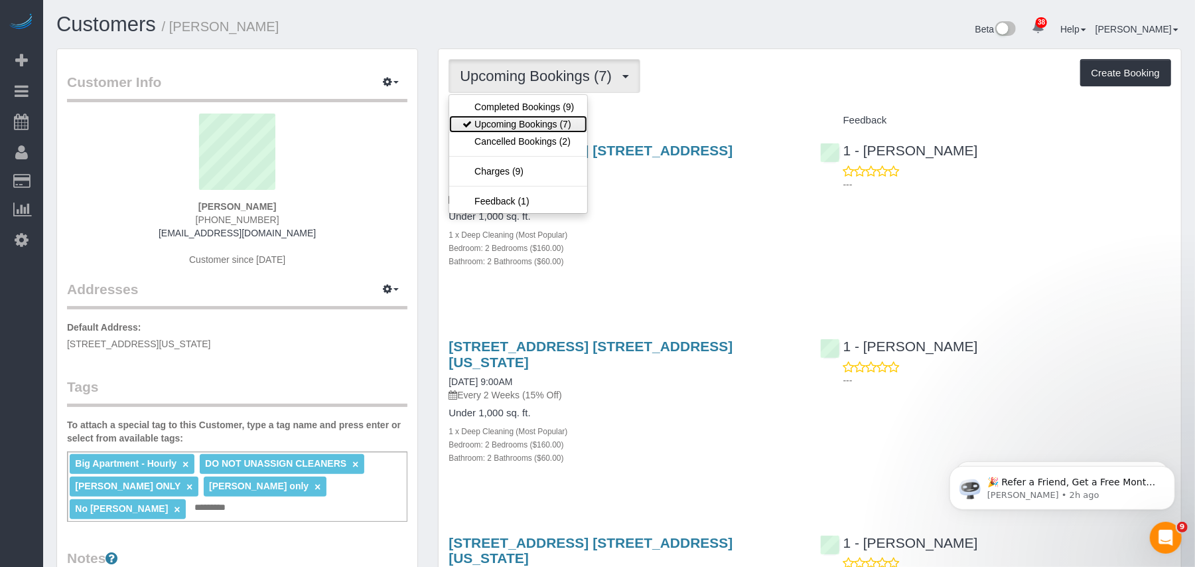
click at [569, 119] on link "Upcoming Bookings (7)" at bounding box center [518, 123] width 138 height 17
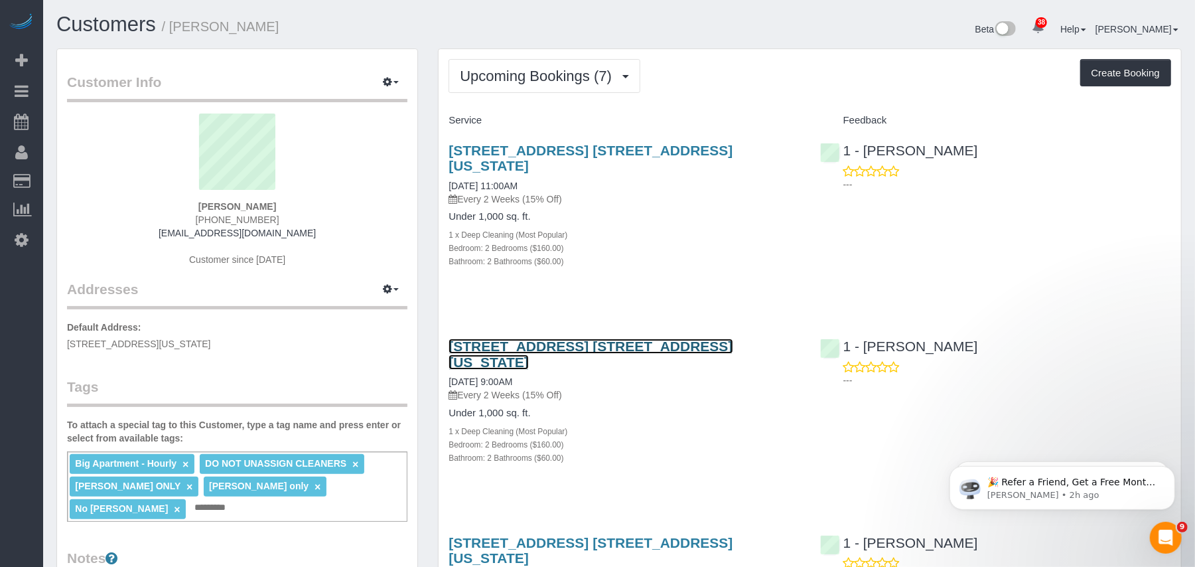
click at [577, 338] on link "[STREET_ADDRESS] [STREET_ADDRESS][US_STATE]" at bounding box center [591, 353] width 284 height 31
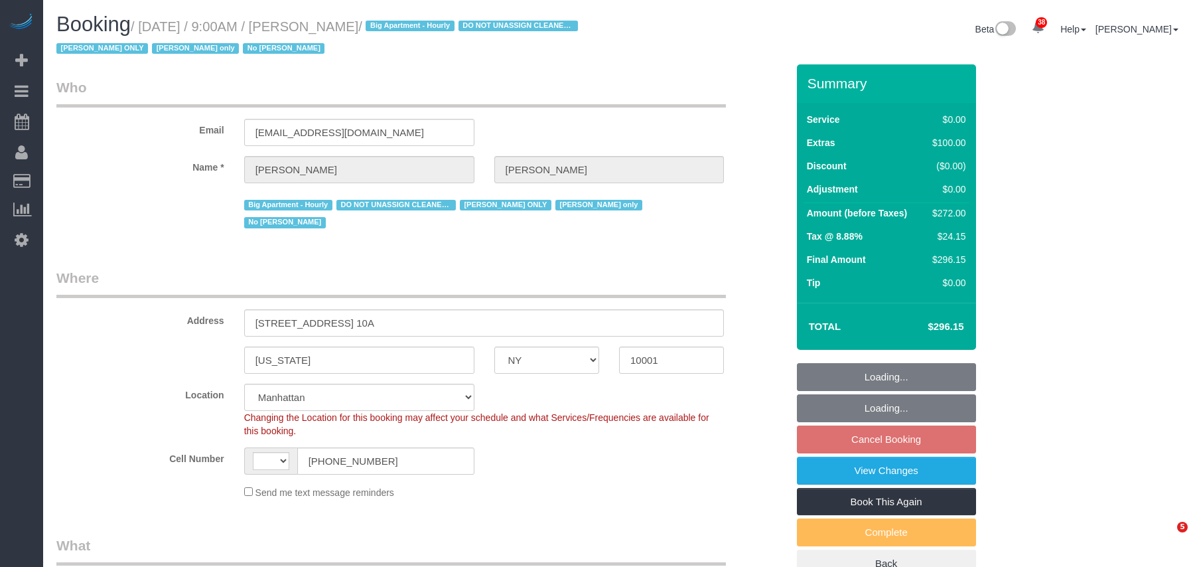
select select "NY"
select select "string:stripe-pm_1RRmor4VGloSiKo75q03orw4"
select select "2"
select select "number:89"
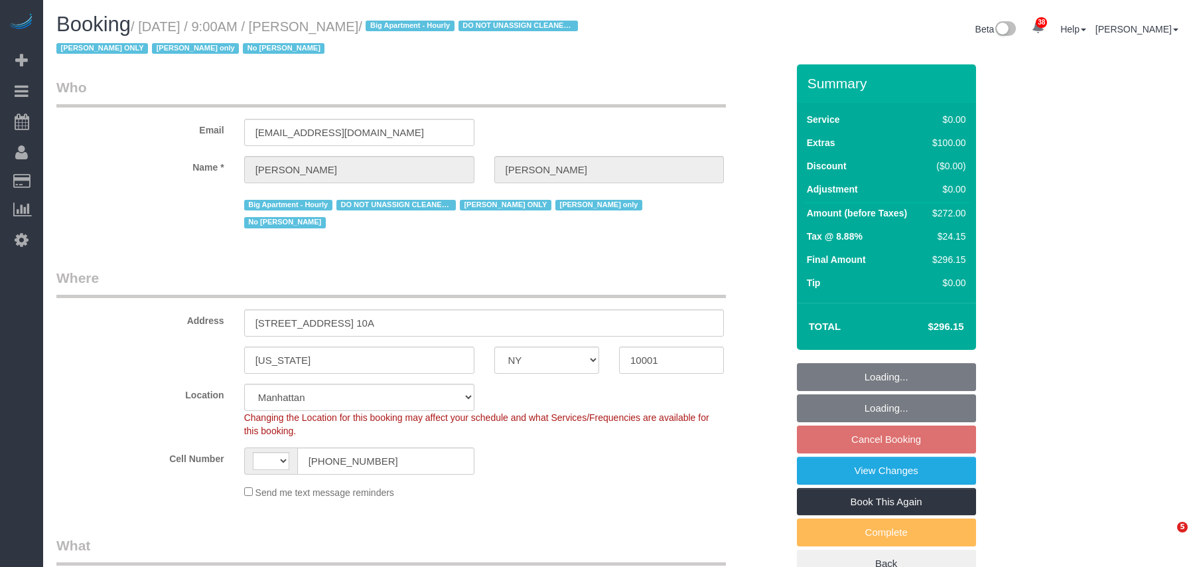
select select "number:73"
select select "number:15"
select select "number:5"
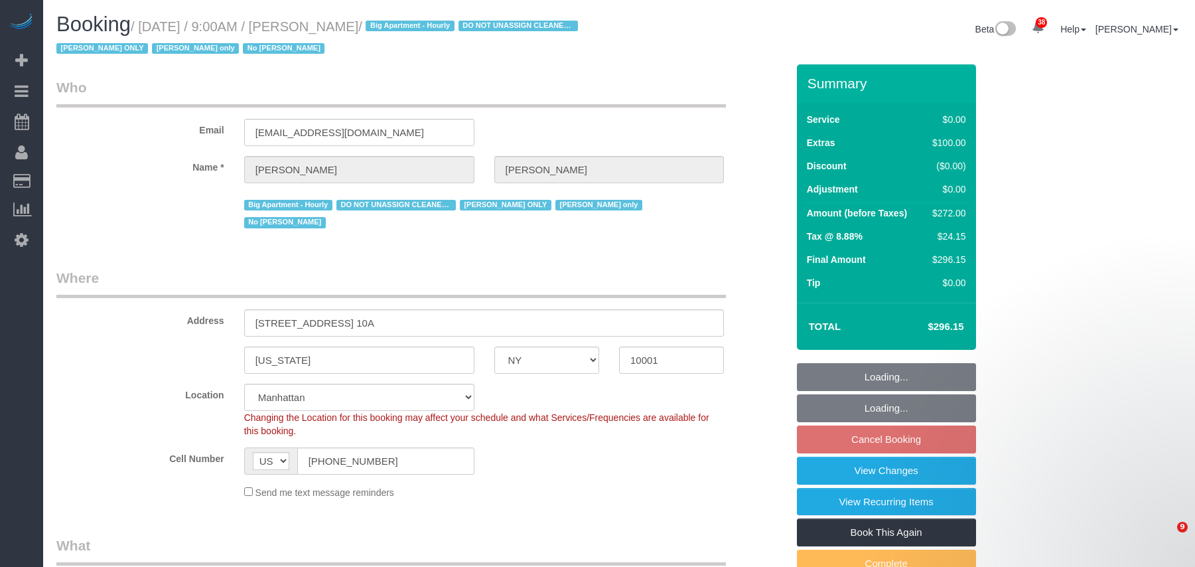
select select "string:[GEOGRAPHIC_DATA]"
select select "object:1566"
select select "spot2"
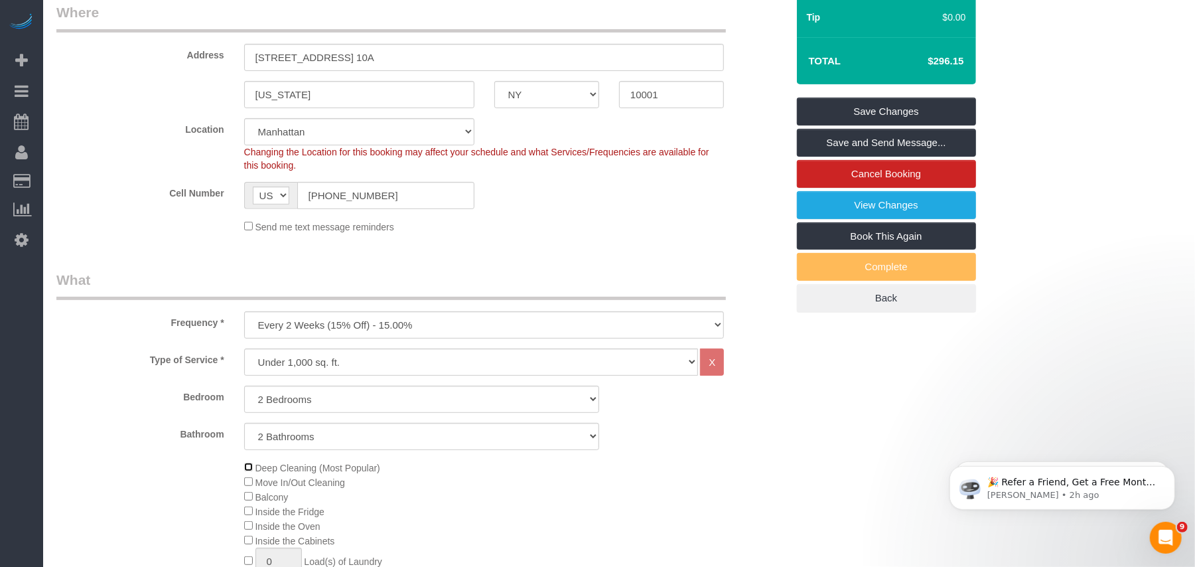
scroll to position [88, 0]
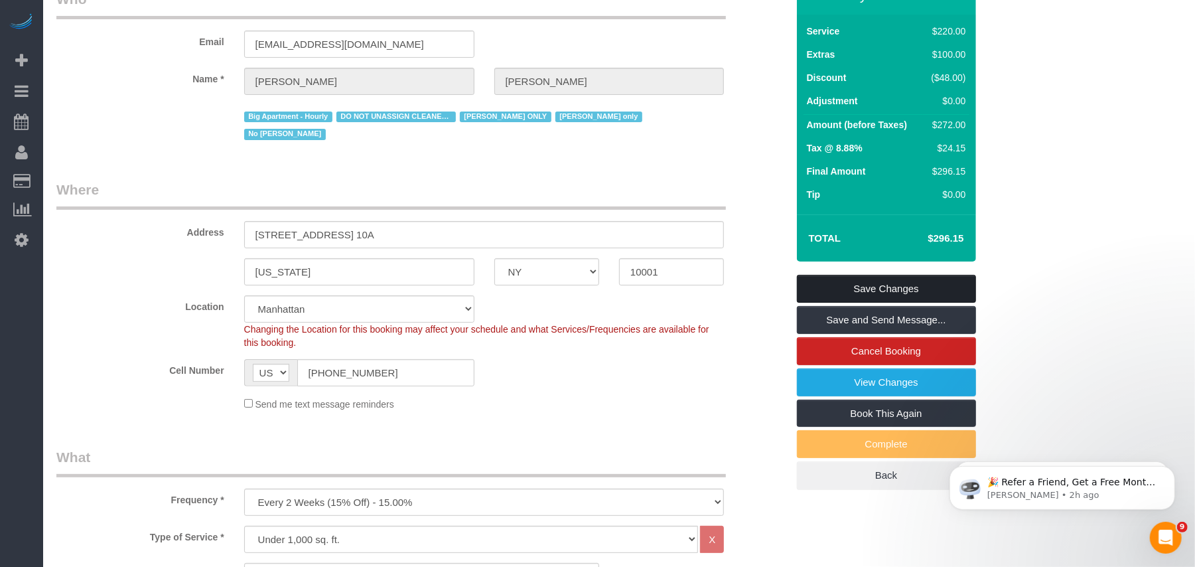
click at [841, 282] on link "Save Changes" at bounding box center [886, 289] width 179 height 28
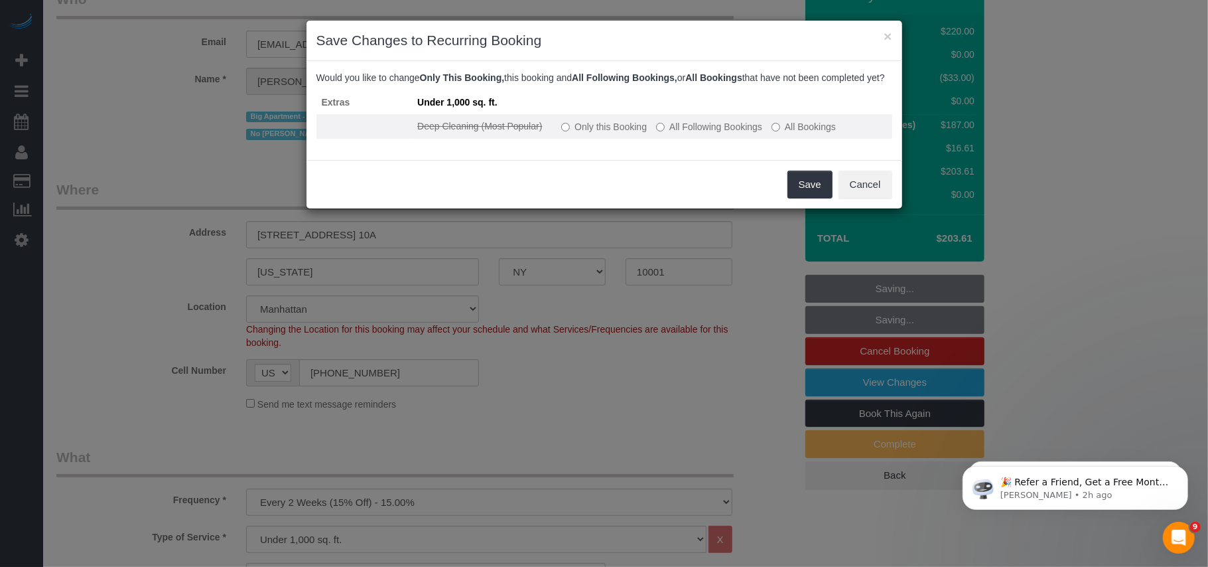
click at [666, 133] on label "All Following Bookings" at bounding box center [709, 126] width 106 height 13
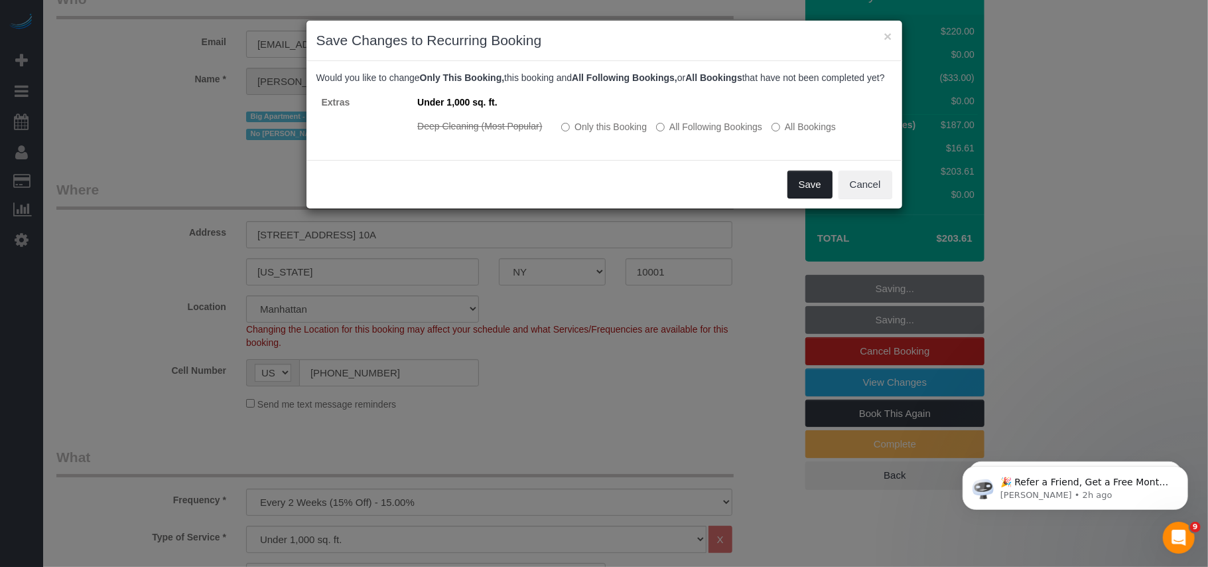
click at [803, 192] on button "Save" at bounding box center [810, 185] width 45 height 28
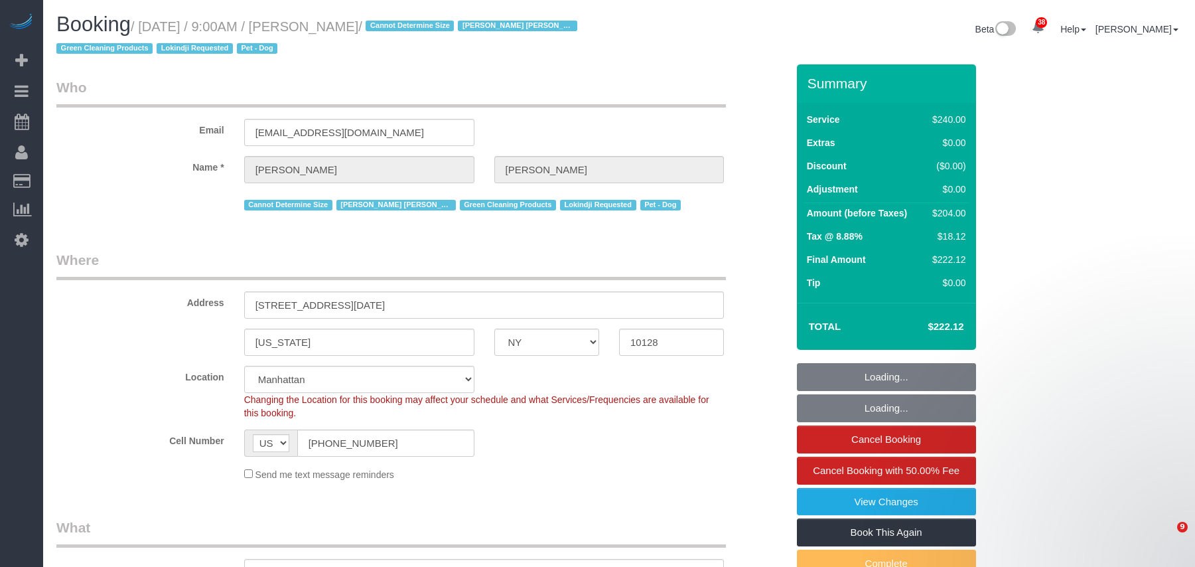
select select "NY"
select select "object:1510"
select select "string:stripe-pm_1RHEiV4VGloSiKo7LfsKSaxC"
select select "180"
select select "spot1"
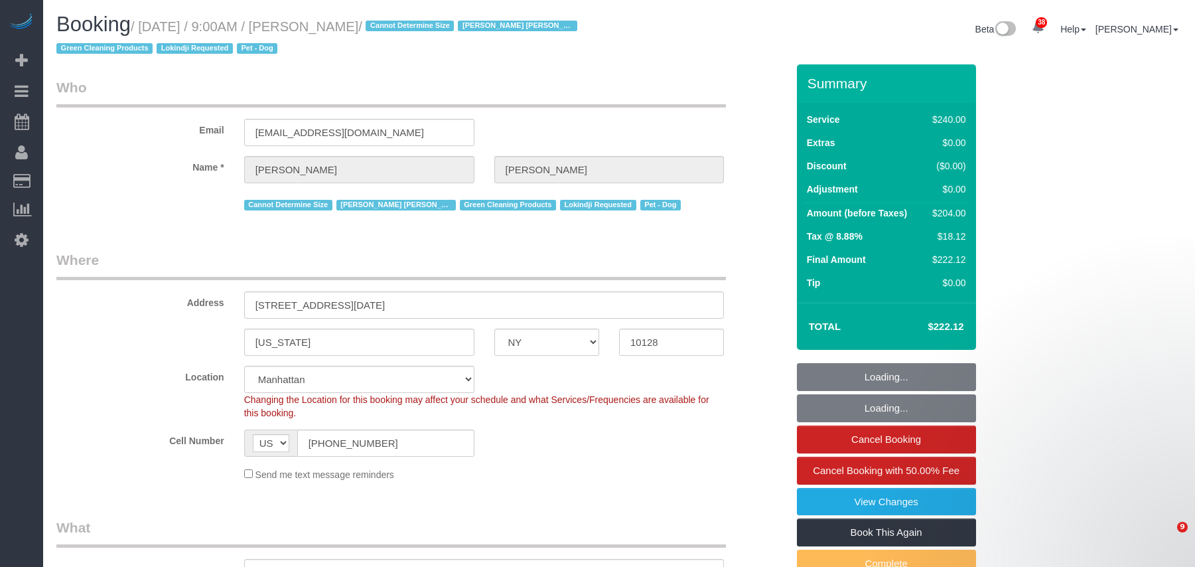
select select "number:89"
select select "number:90"
select select "number:13"
select select "number:5"
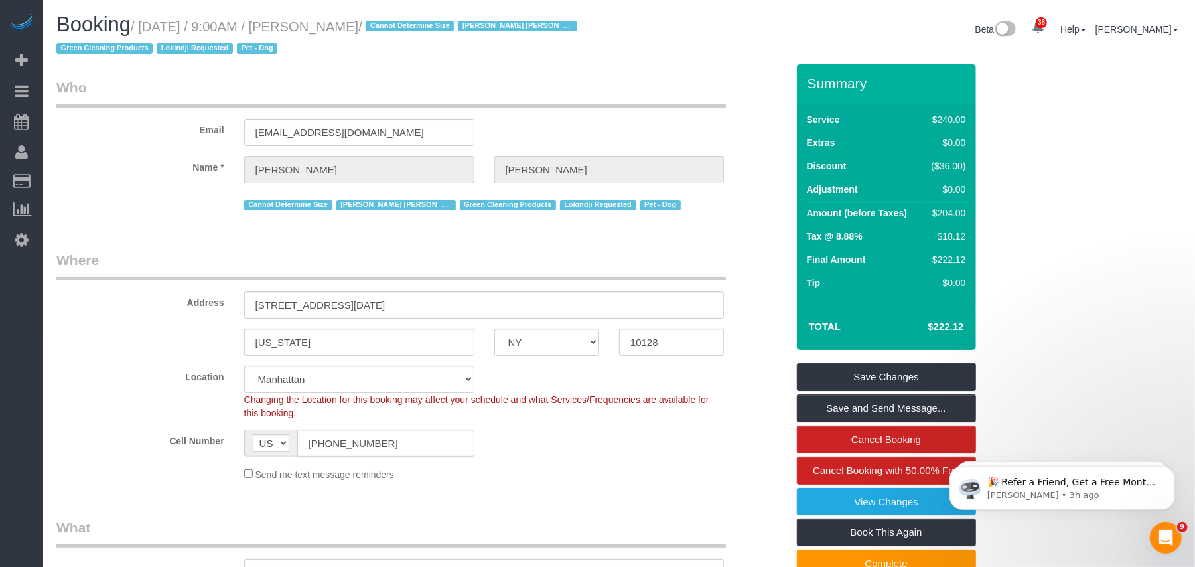
drag, startPoint x: 459, startPoint y: 24, endPoint x: 146, endPoint y: 25, distance: 313.2
click at [146, 25] on small "/ [DATE] / 9:00AM / [PERSON_NAME] / Cannot Determine Size [PERSON_NAME] [PERSON…" at bounding box center [318, 37] width 525 height 37
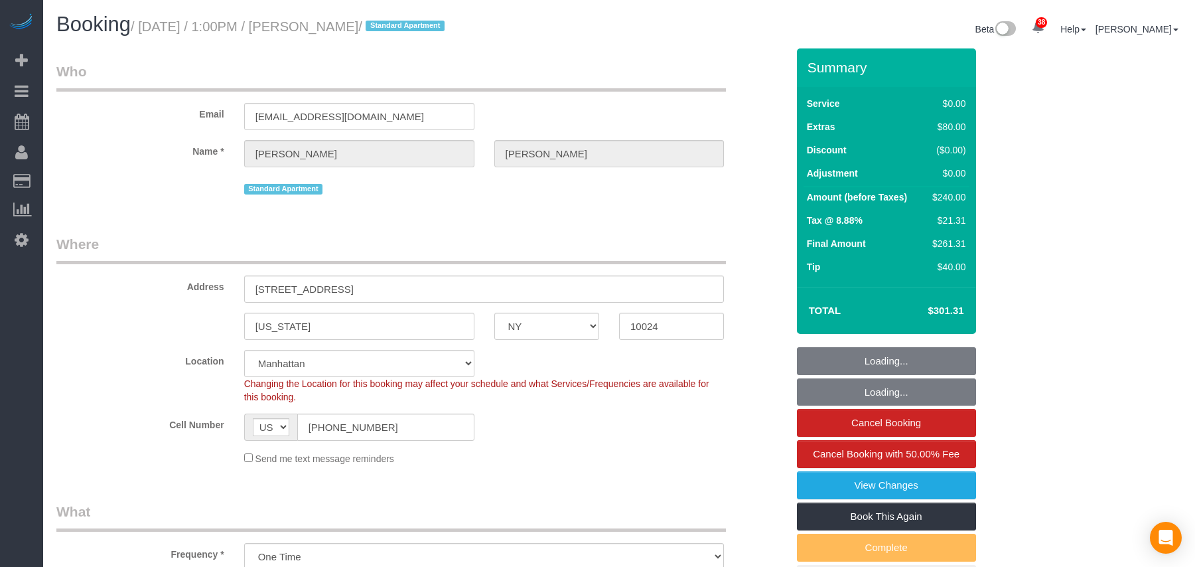
select select "NY"
select select "1"
select select "number:61"
select select "number:74"
select select "number:15"
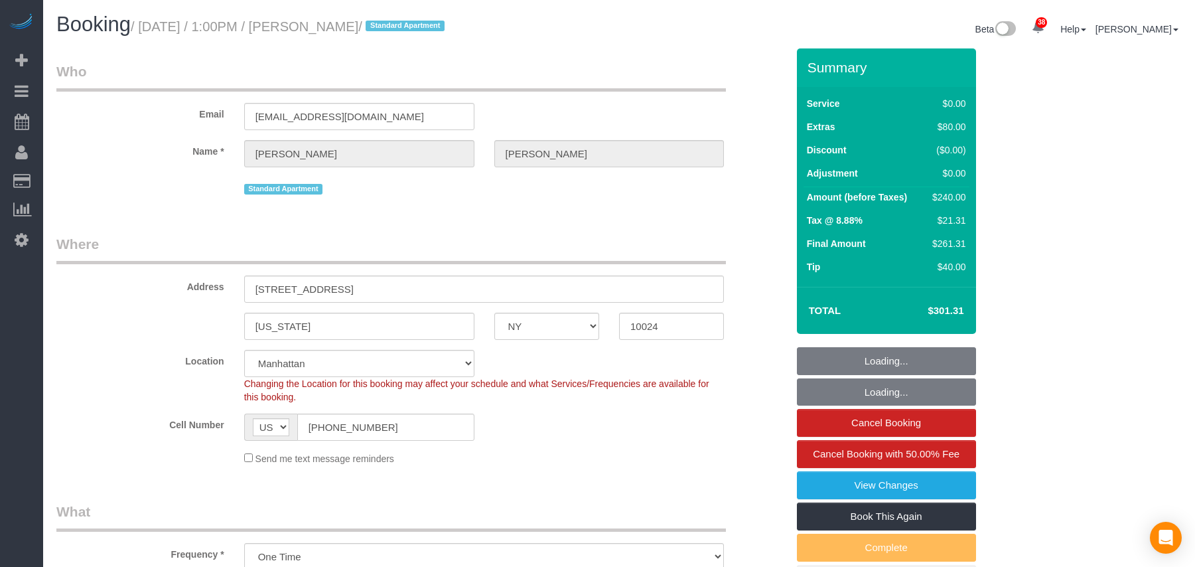
select select "number:7"
select select "object:1552"
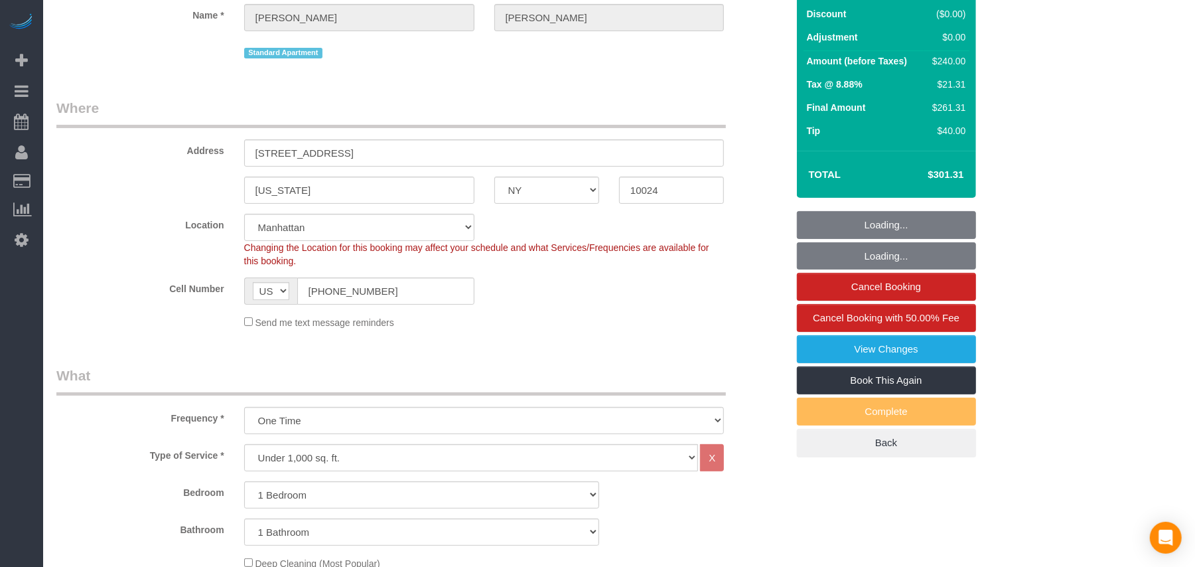
select select "spot1"
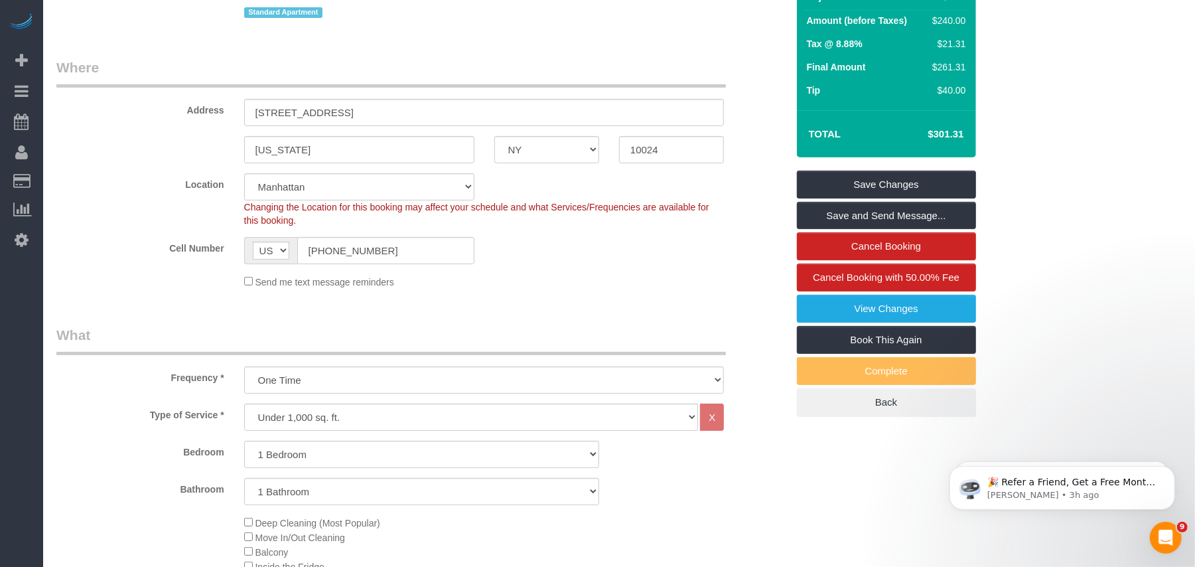
scroll to position [0, 0]
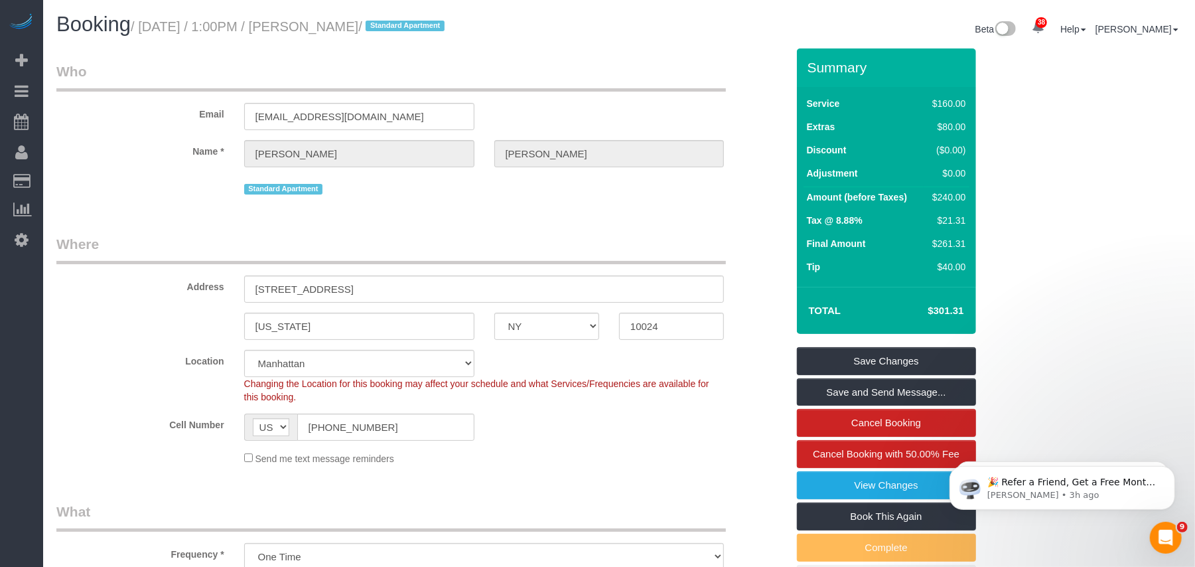
drag, startPoint x: 384, startPoint y: 27, endPoint x: 161, endPoint y: 28, distance: 223.0
click at [161, 28] on small "/ [DATE] / 1:00PM / [PERSON_NAME] / Standard Apartment" at bounding box center [290, 26] width 318 height 15
click at [356, 38] on div "Booking / [DATE] / 1:00PM / [PERSON_NAME] / Standard Apartment" at bounding box center [332, 27] width 573 height 29
click at [322, 25] on small "/ [DATE] / 1:00PM / [PERSON_NAME] / Standard Apartment" at bounding box center [290, 26] width 318 height 15
click at [311, 27] on small "/ [DATE] / 1:00PM / [PERSON_NAME] / Standard Apartment" at bounding box center [290, 26] width 318 height 15
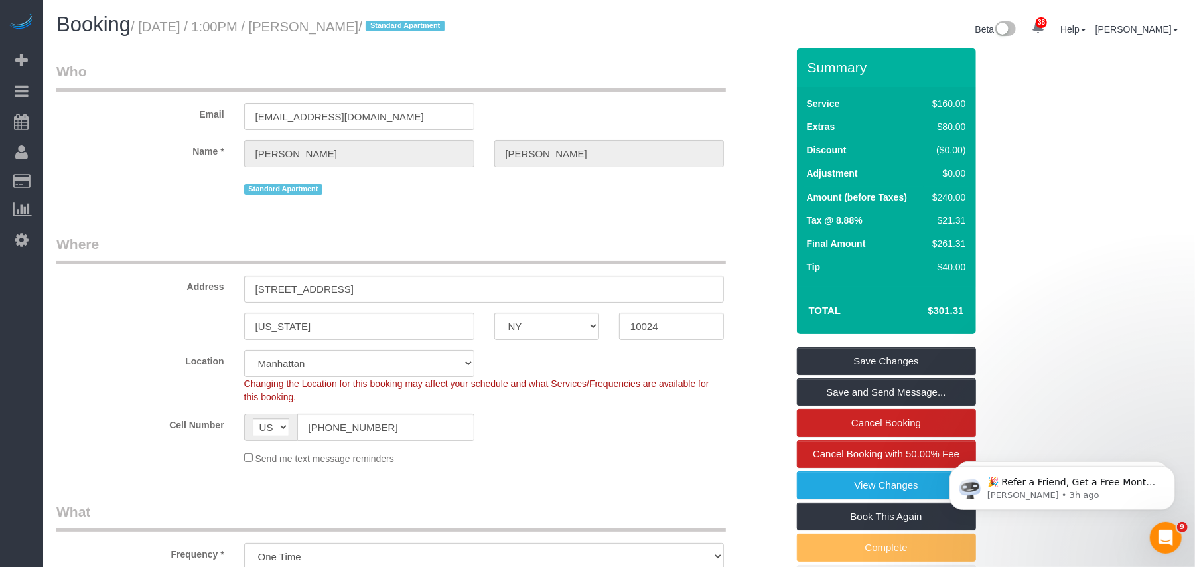
drag, startPoint x: 316, startPoint y: 25, endPoint x: 386, endPoint y: 30, distance: 69.9
click at [386, 30] on small "/ [DATE] / 1:00PM / [PERSON_NAME] / Standard Apartment" at bounding box center [290, 26] width 318 height 15
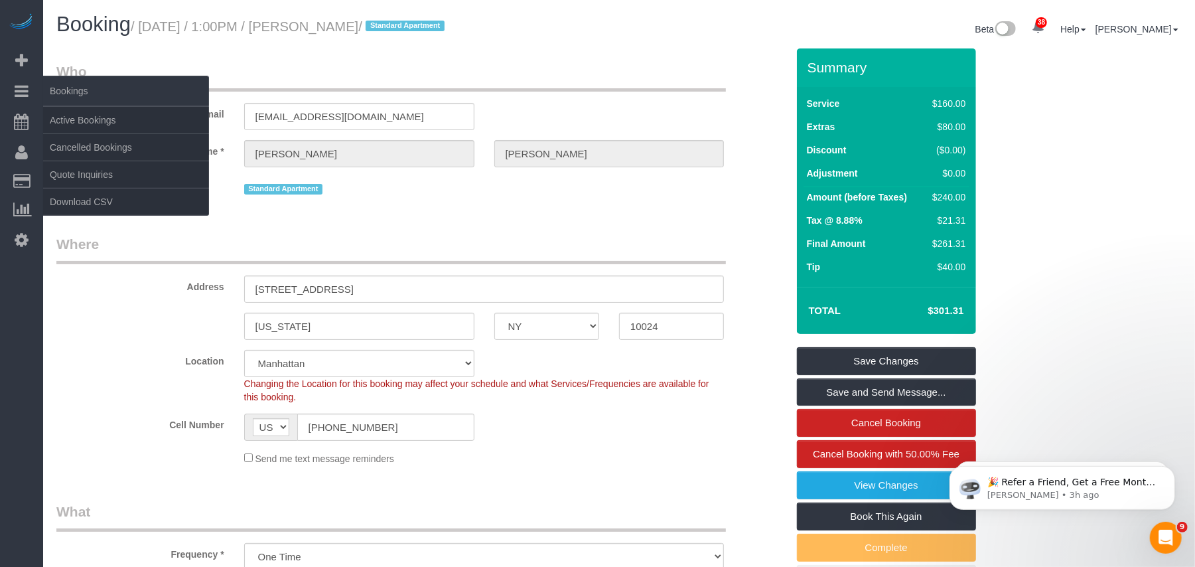
copy small "[PERSON_NAME]"
